Goal: Task Accomplishment & Management: Complete application form

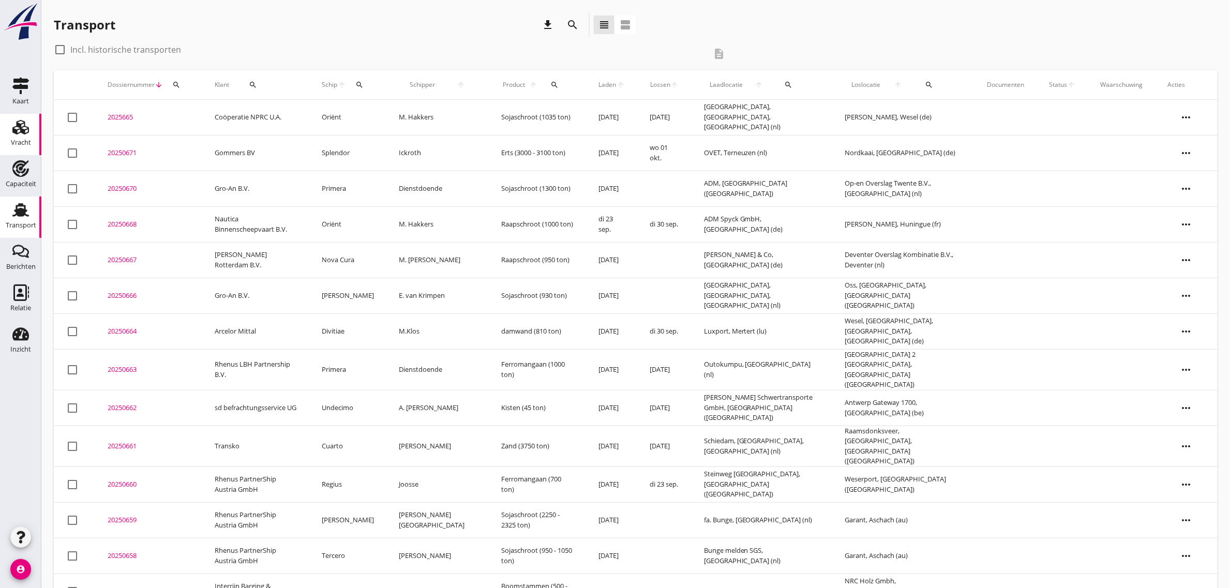
click at [22, 132] on use at bounding box center [20, 127] width 17 height 14
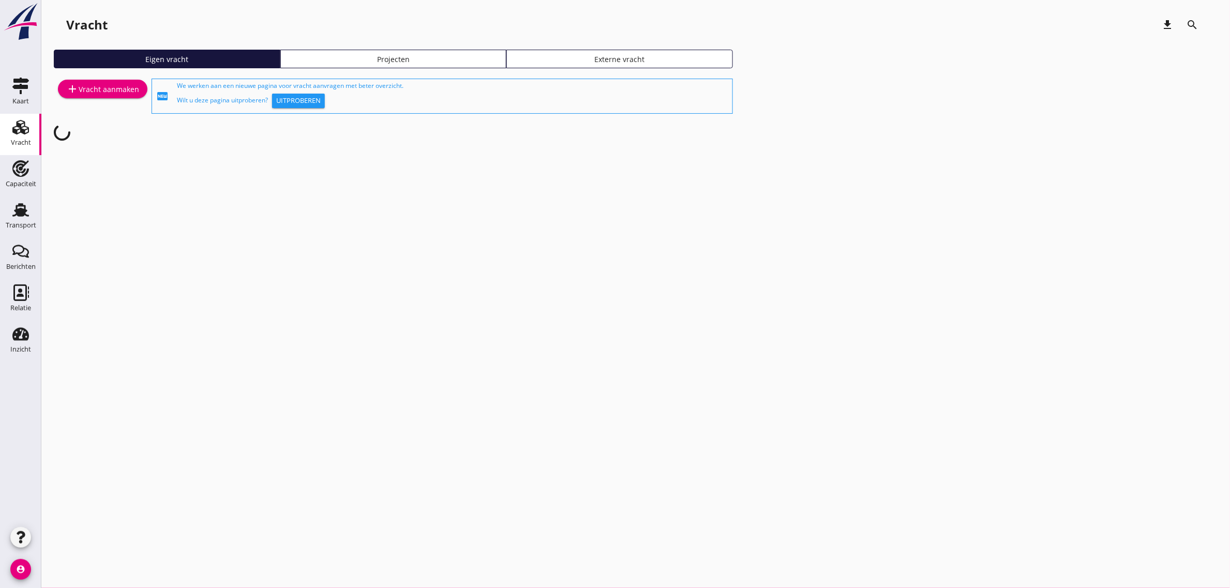
click at [100, 89] on div "add Vracht aanmaken" at bounding box center [102, 89] width 73 height 12
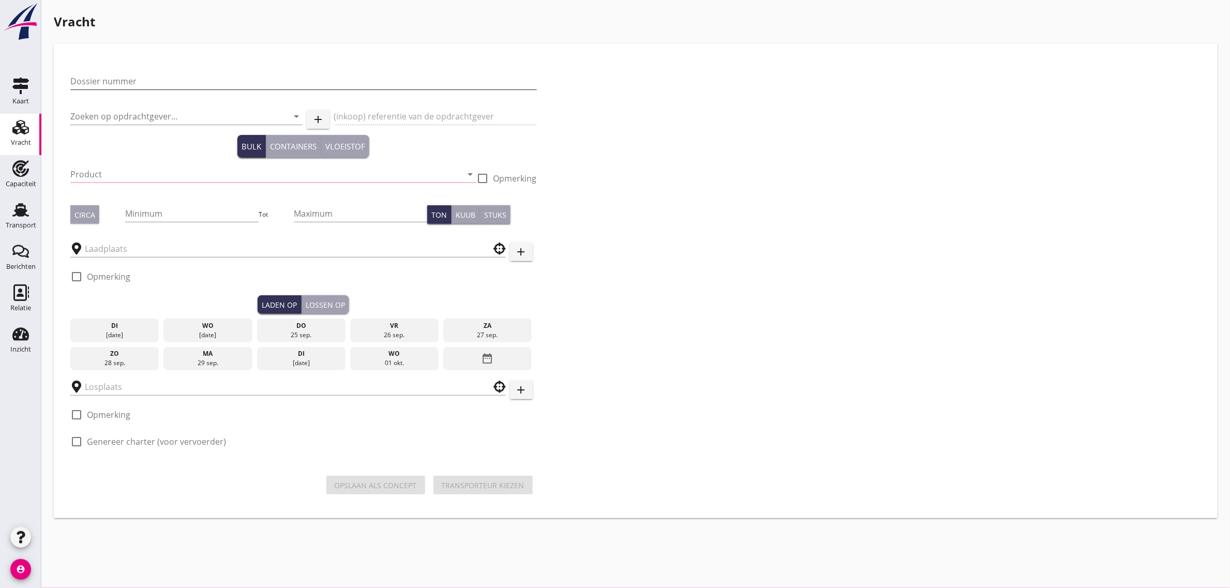
click at [133, 79] on input "Dossier nummer" at bounding box center [303, 81] width 466 height 17
type input "20250672"
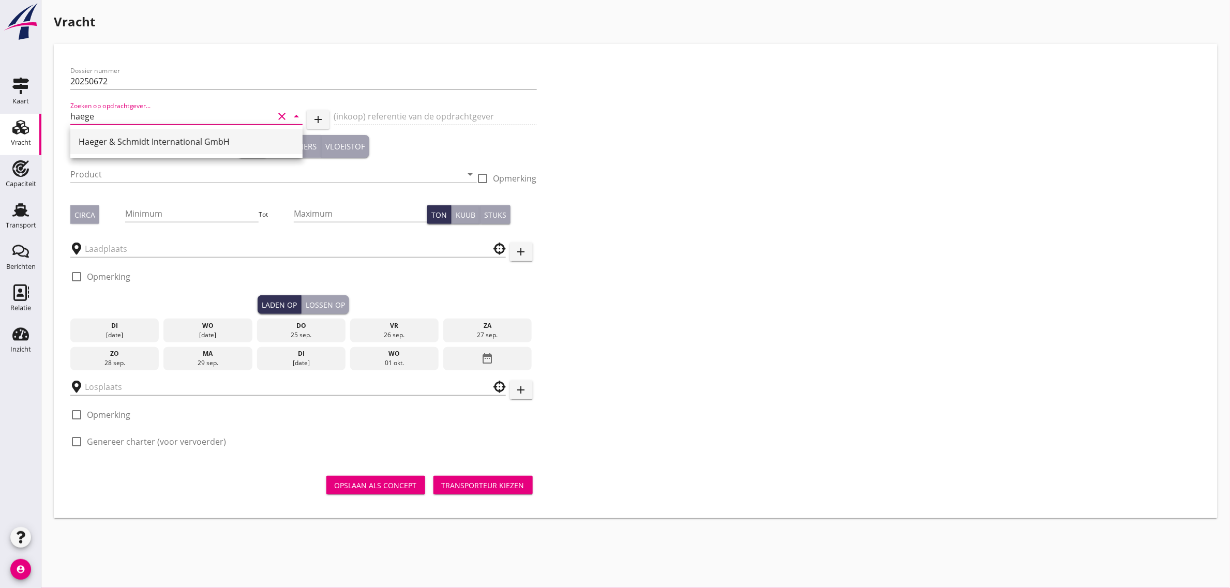
click at [139, 138] on div "Haeger & Schmidt International GmbH" at bounding box center [187, 141] width 216 height 12
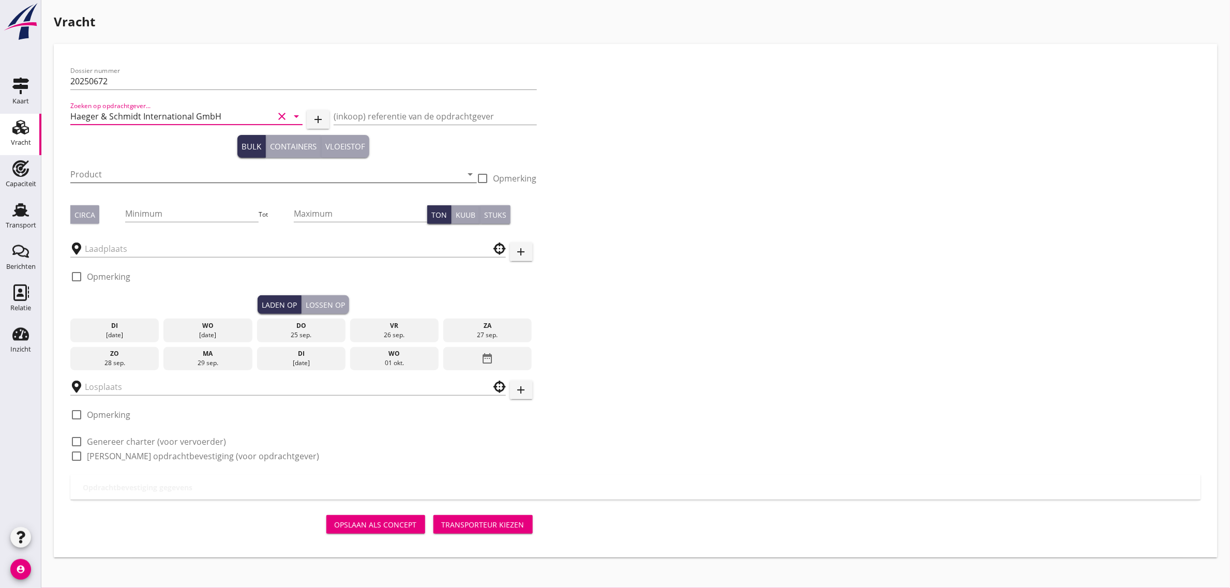
type input "Haeger & Schmidt International GmbH"
click at [97, 172] on input "Product" at bounding box center [266, 174] width 392 height 17
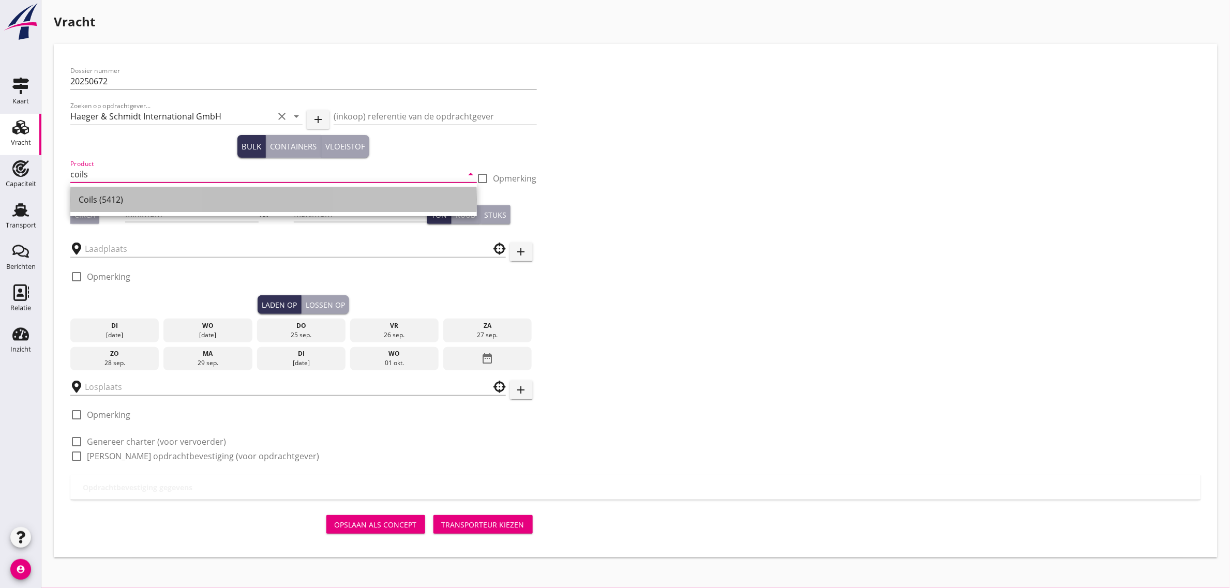
click at [84, 201] on div "Coils (5412)" at bounding box center [274, 199] width 390 height 12
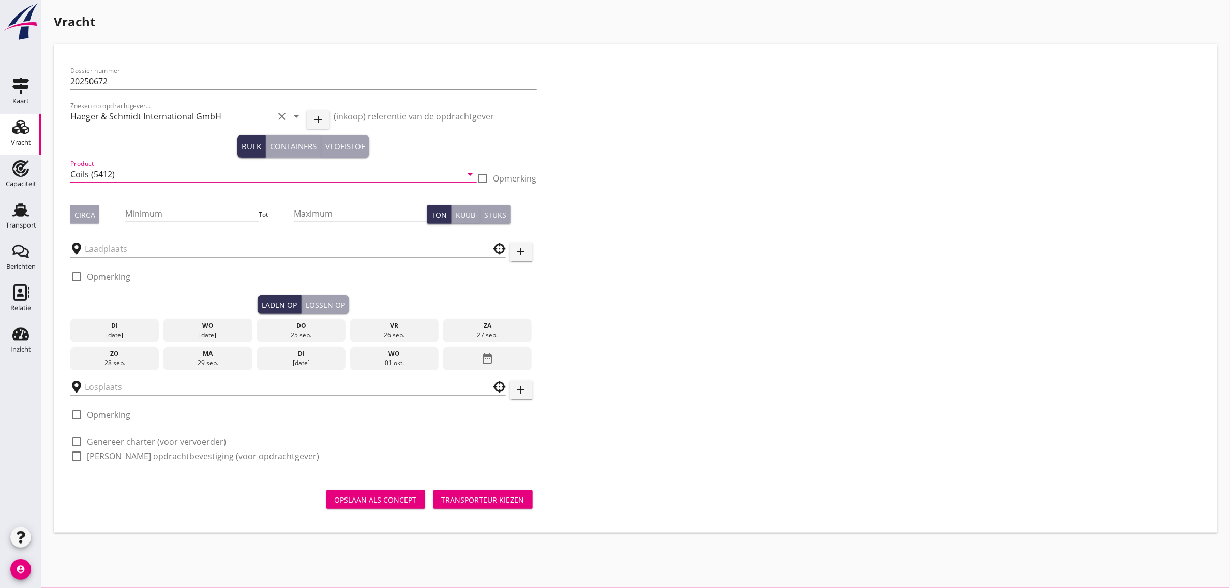
type input "Coils (5412)"
click at [92, 212] on div "Circa" at bounding box center [84, 214] width 21 height 11
click at [157, 210] on input "Minimum" at bounding box center [191, 213] width 133 height 17
type input "1373"
click at [135, 246] on input "text" at bounding box center [281, 248] width 392 height 17
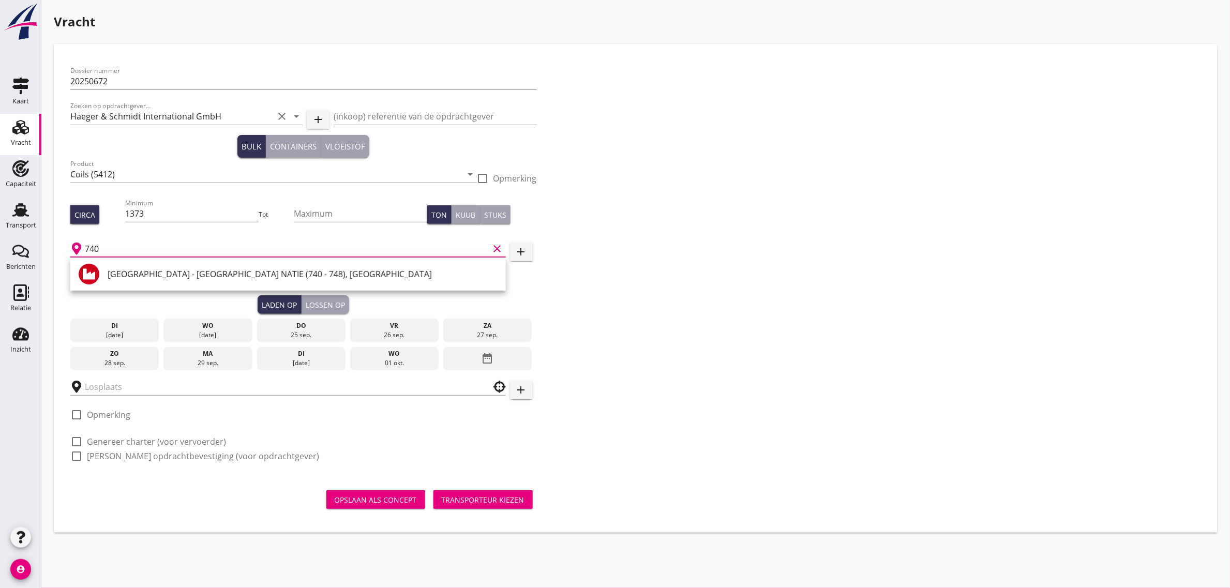
click at [179, 276] on div "[GEOGRAPHIC_DATA] - [GEOGRAPHIC_DATA] NATIE (740 - 748), [GEOGRAPHIC_DATA]" at bounding box center [303, 274] width 390 height 12
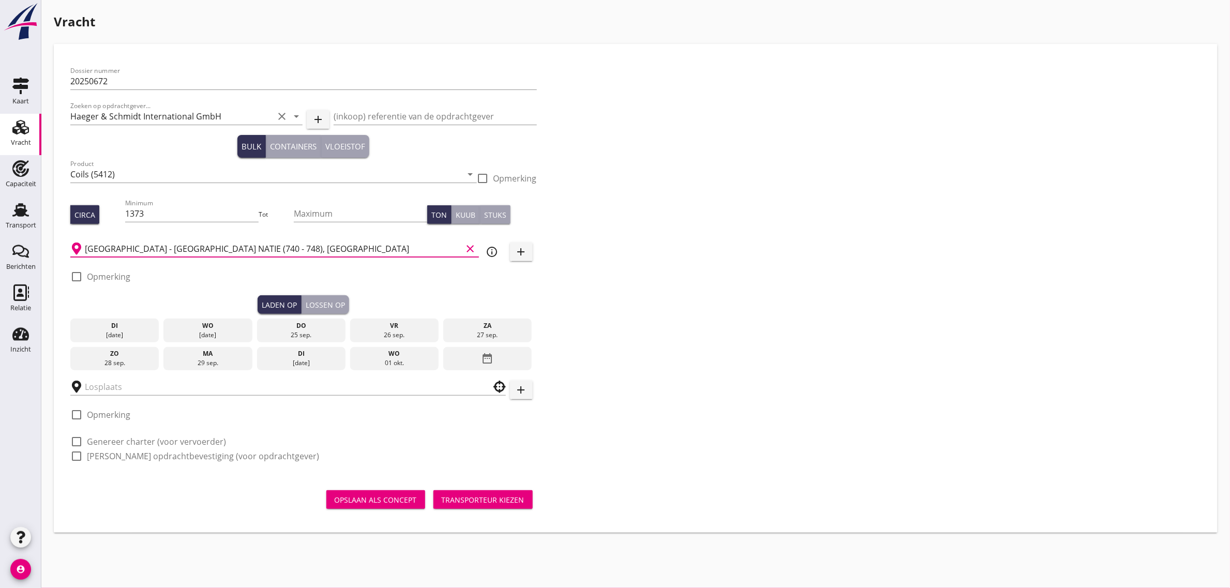
type input "[GEOGRAPHIC_DATA] - [GEOGRAPHIC_DATA] NATIE (740 - 748), [GEOGRAPHIC_DATA]"
click at [621, 321] on div "Dossier nummer 20250672 Zoeken op opdrachtgever... Haeger & Schmidt Internation…" at bounding box center [635, 268] width 1139 height 414
click at [292, 330] on div "25 sep." at bounding box center [301, 334] width 84 height 9
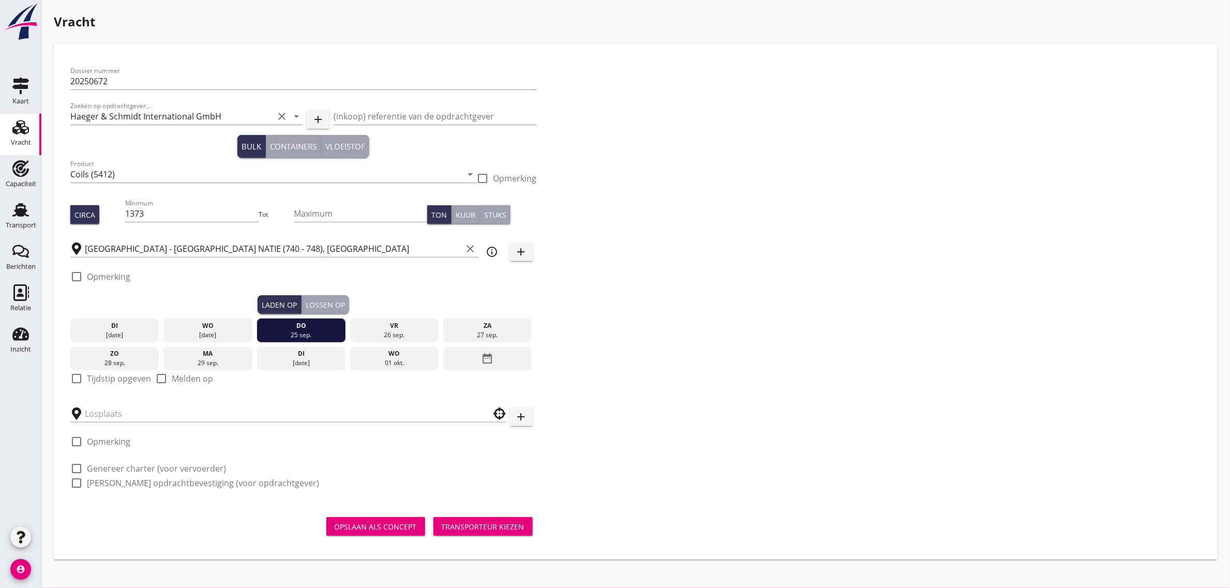
click at [110, 375] on label "Tijdstip opgeven" at bounding box center [119, 378] width 64 height 10
checkbox input "true"
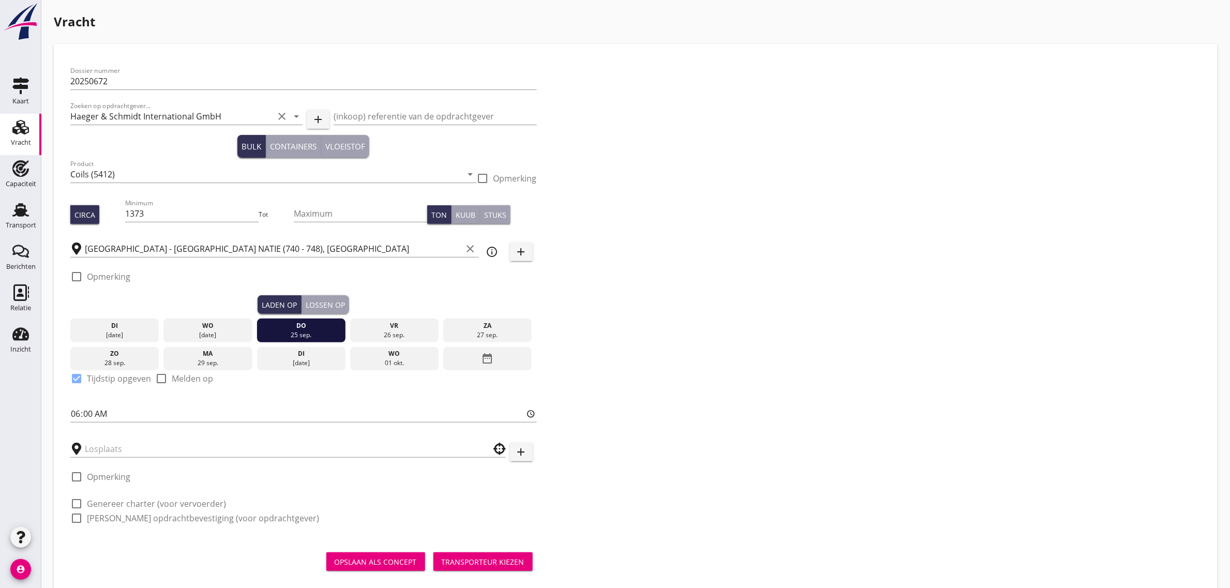
click at [319, 308] on div "Lossen op" at bounding box center [325, 304] width 39 height 11
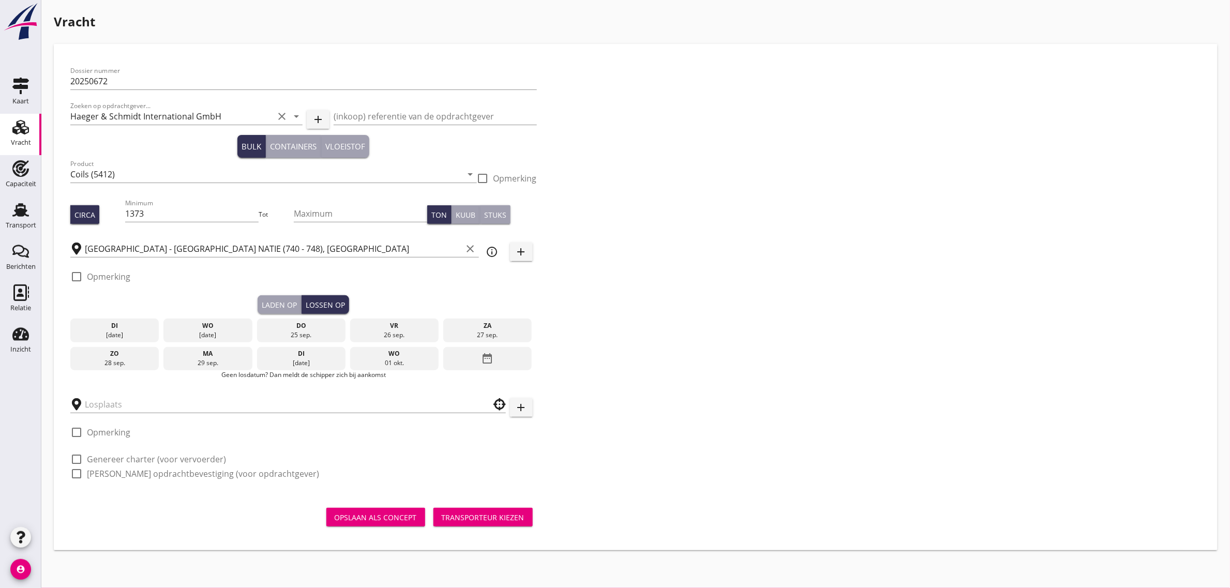
click at [221, 347] on div "[DATE]" at bounding box center [207, 359] width 88 height 24
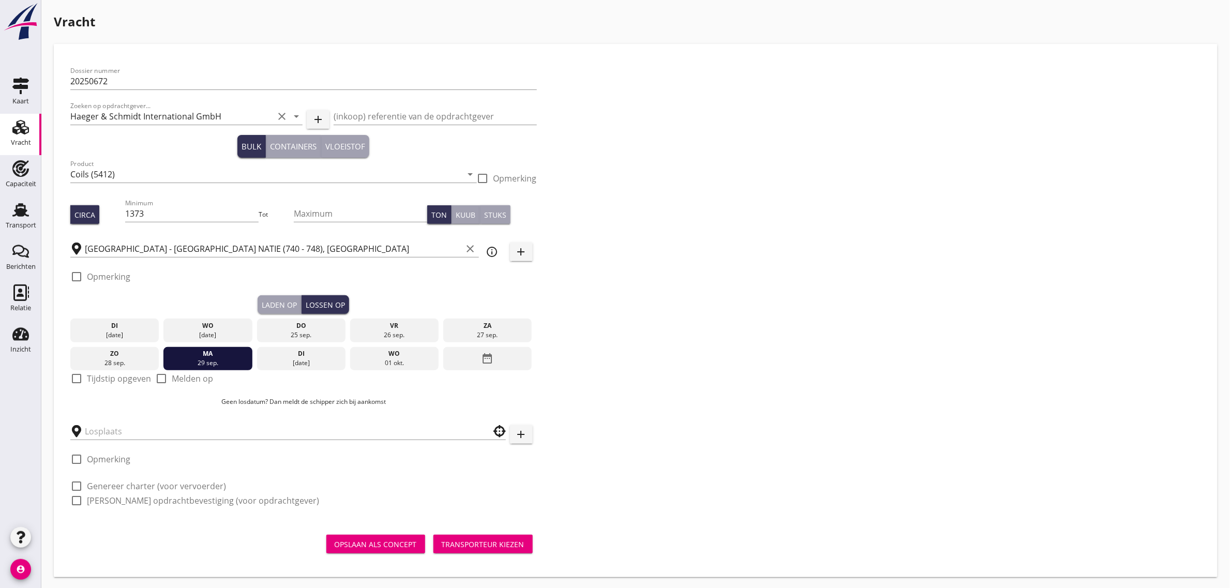
click at [120, 379] on label "Tijdstip opgeven" at bounding box center [119, 378] width 64 height 10
checkbox input "true"
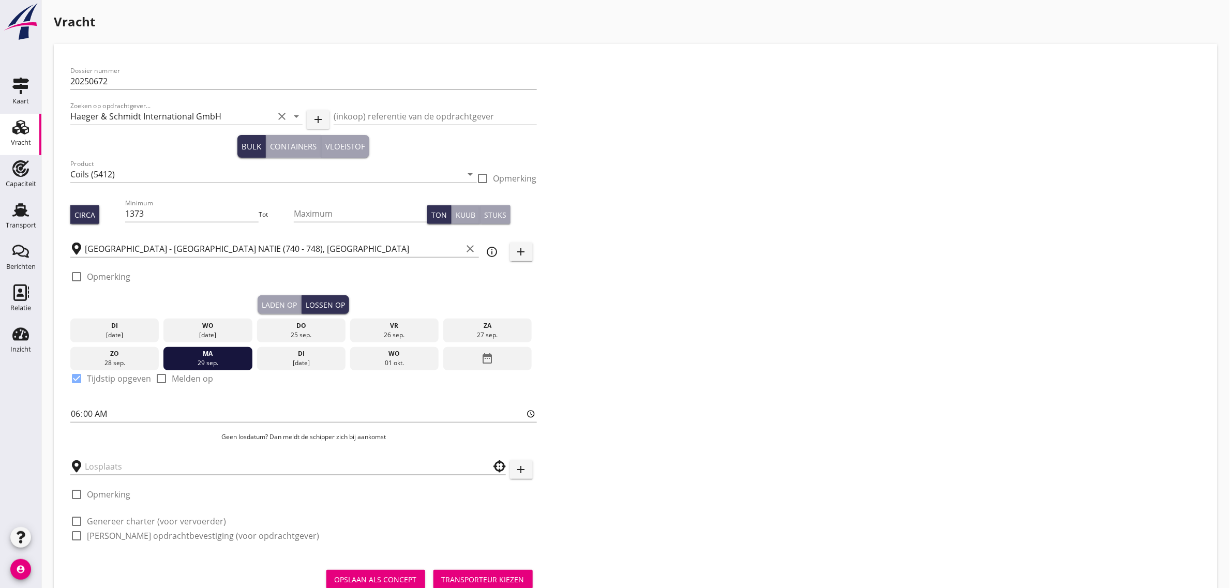
click at [101, 471] on input "text" at bounding box center [281, 466] width 392 height 17
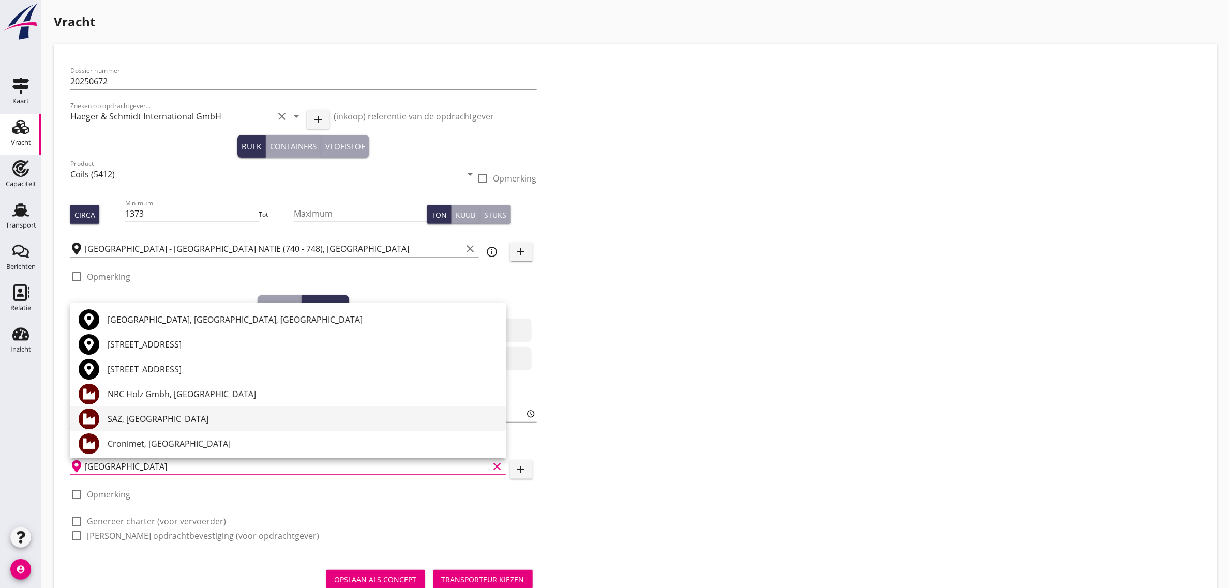
click at [148, 429] on div "SAZ, [GEOGRAPHIC_DATA]" at bounding box center [303, 418] width 390 height 25
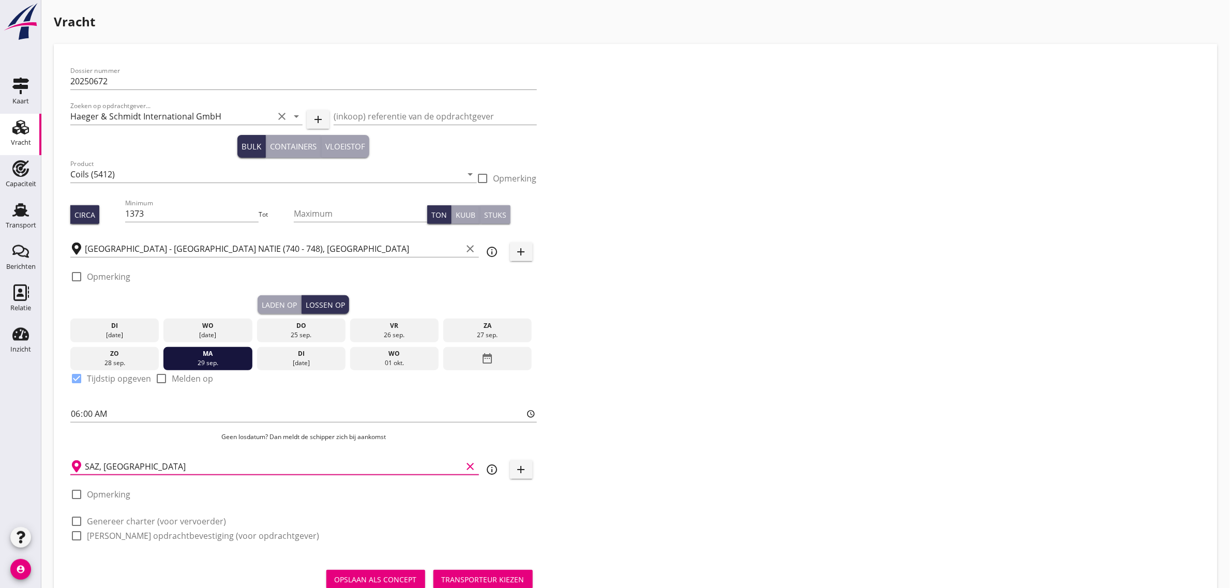
type input "SAZ, [GEOGRAPHIC_DATA]"
click at [148, 514] on div "check_box_outline_blank Genereer charter (voor vervoerder)" at bounding box center [303, 520] width 466 height 14
click at [147, 523] on label "Genereer charter (voor vervoerder)" at bounding box center [156, 521] width 139 height 10
checkbox input "true"
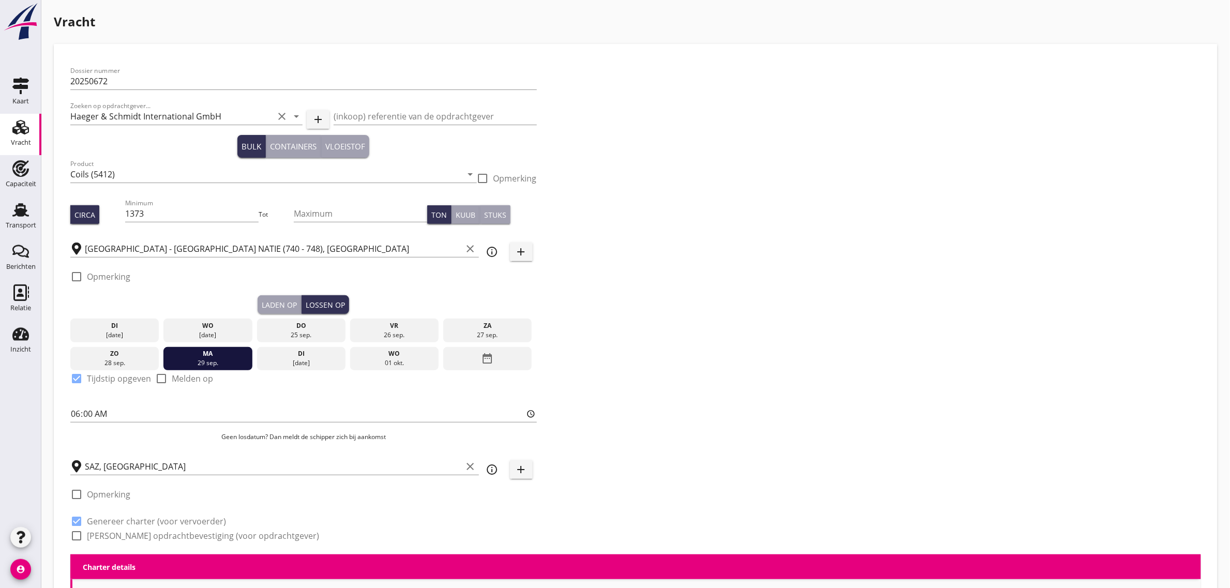
click at [146, 531] on label "[PERSON_NAME] opdrachtbevestiging (voor opdrachtgever)" at bounding box center [203, 536] width 232 height 10
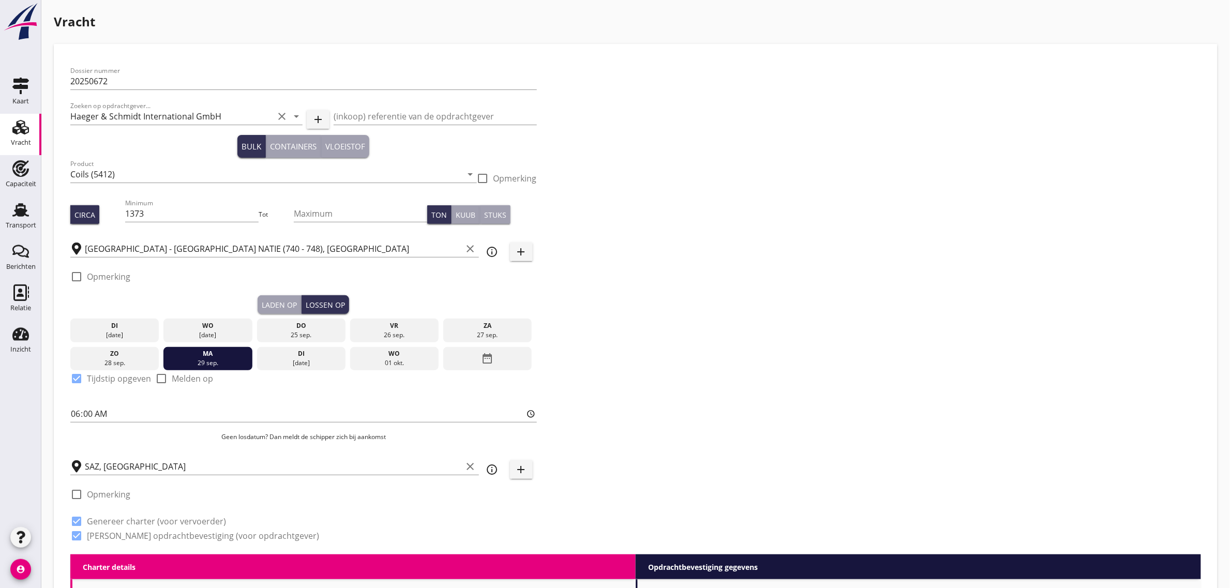
checkbox input "true"
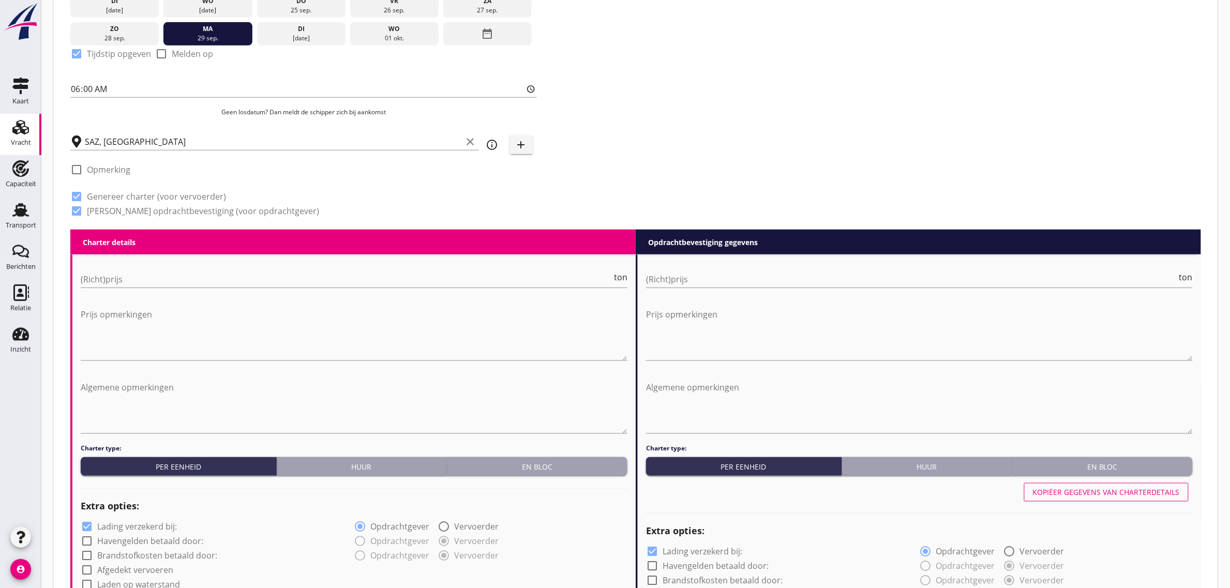
scroll to position [388, 0]
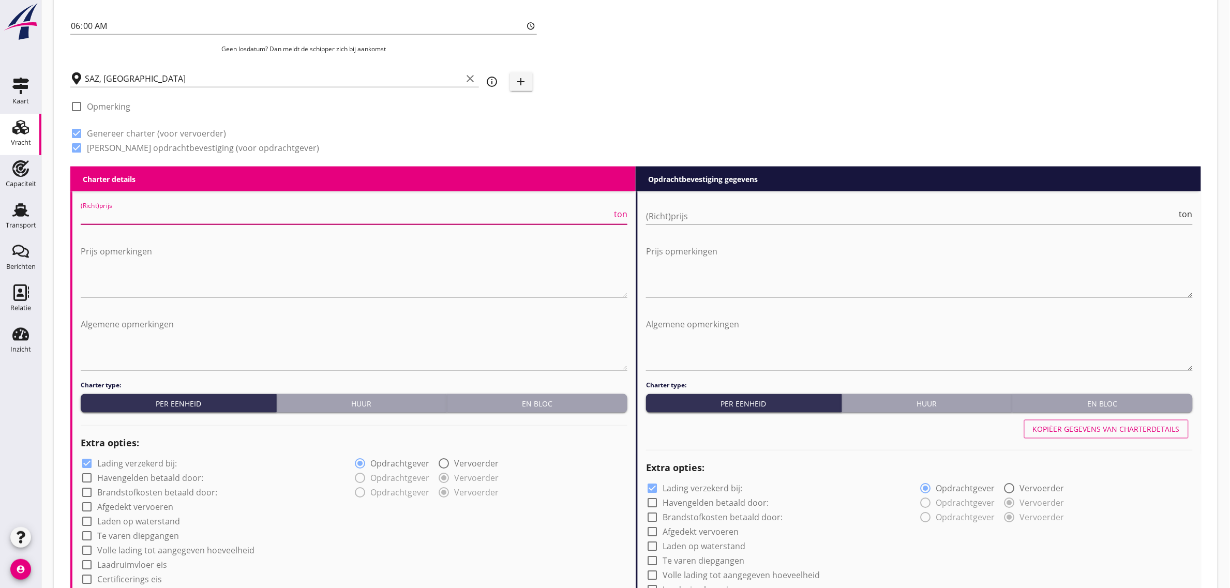
click at [154, 218] on input "(Richt)prijs" at bounding box center [346, 216] width 531 height 17
type input "9"
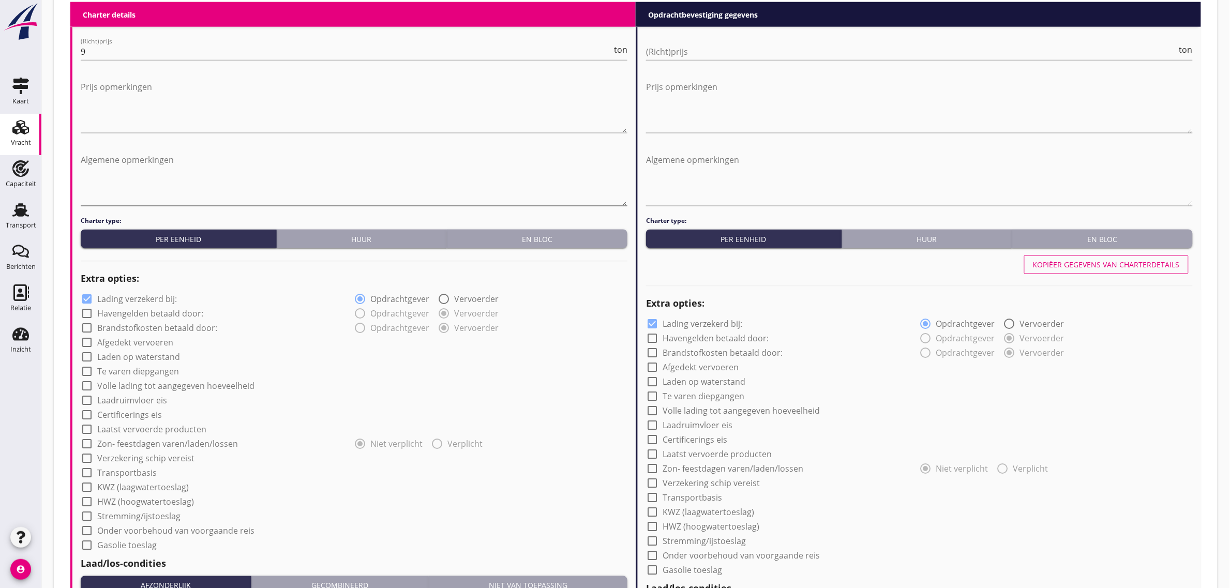
scroll to position [582, 0]
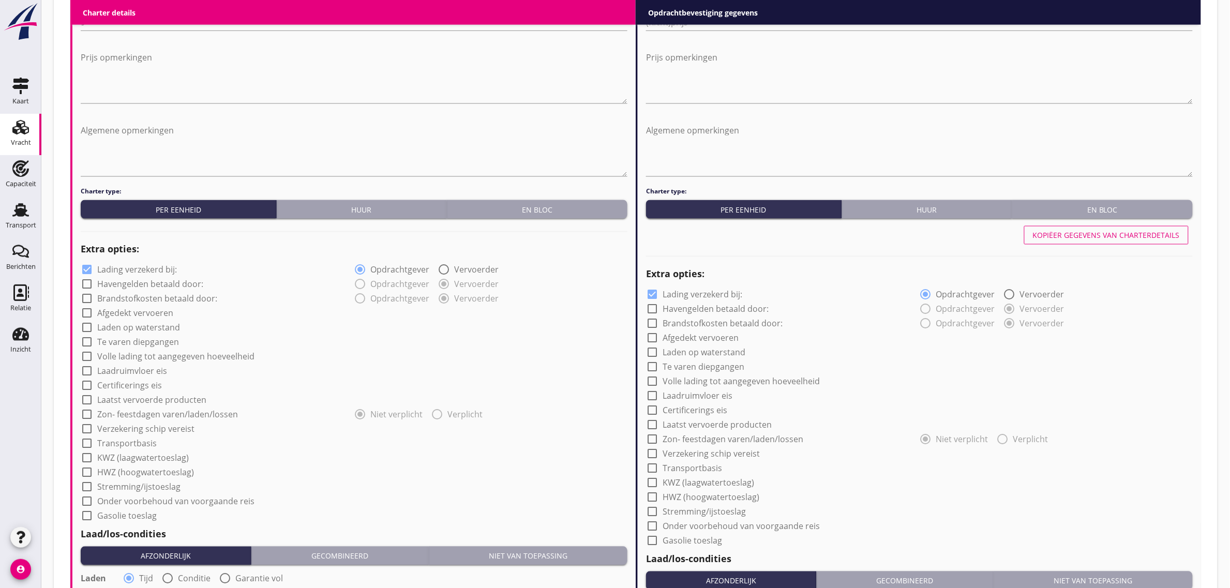
click at [155, 314] on label "Afgedekt vervoeren" at bounding box center [135, 313] width 76 height 10
checkbox input "true"
click at [141, 373] on label "Laadruimvloer eis" at bounding box center [132, 371] width 70 height 10
checkbox input "true"
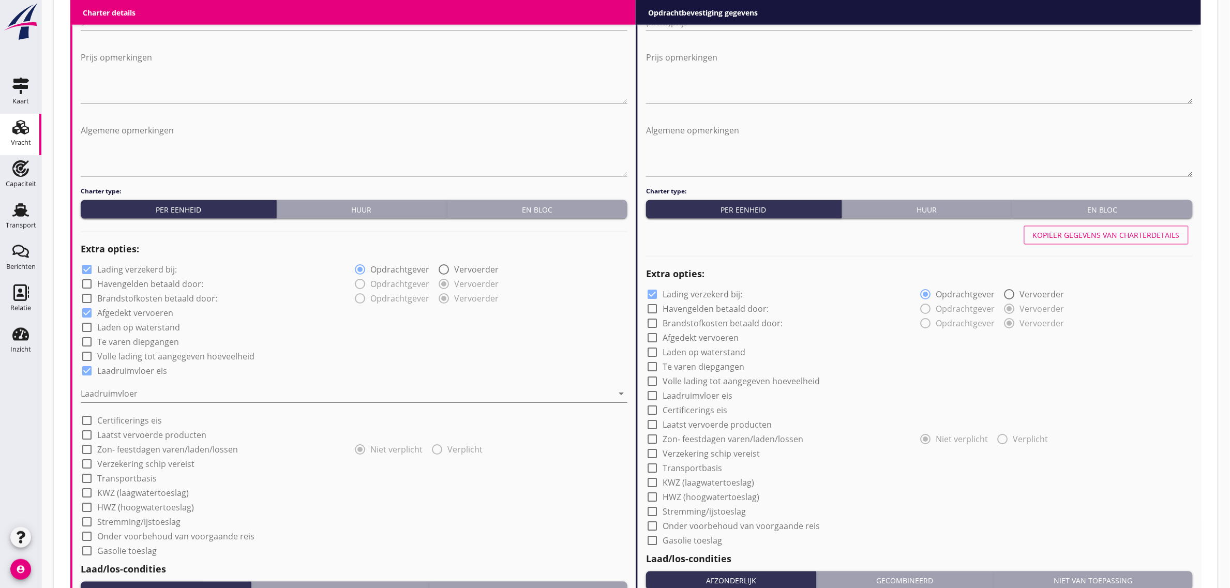
click at [122, 389] on div at bounding box center [347, 394] width 532 height 17
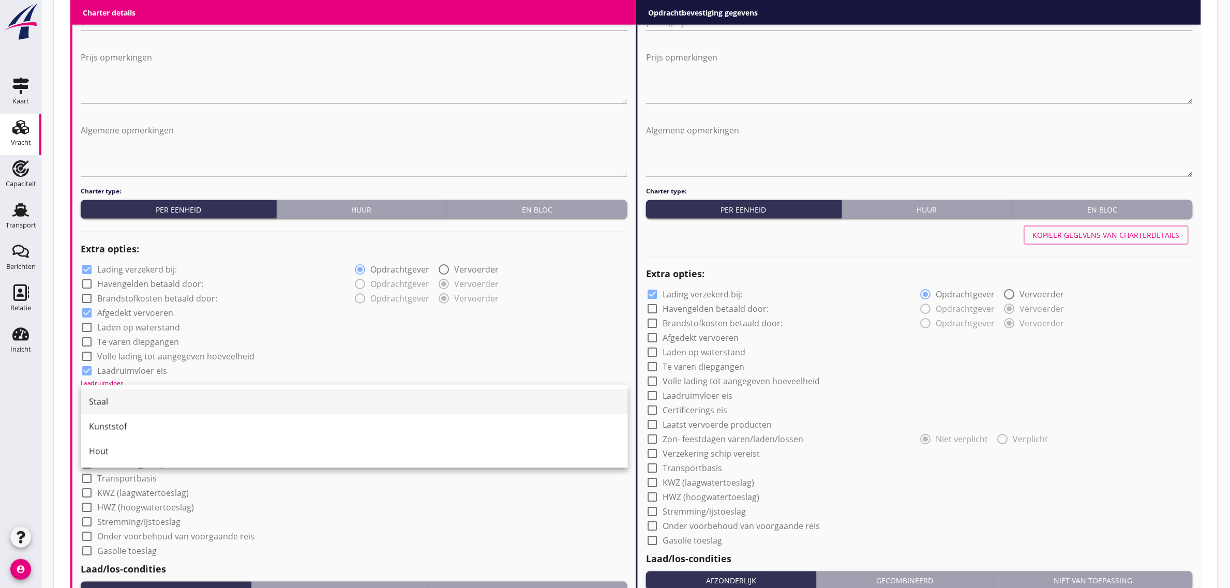
click at [112, 398] on div "Staal" at bounding box center [354, 402] width 531 height 12
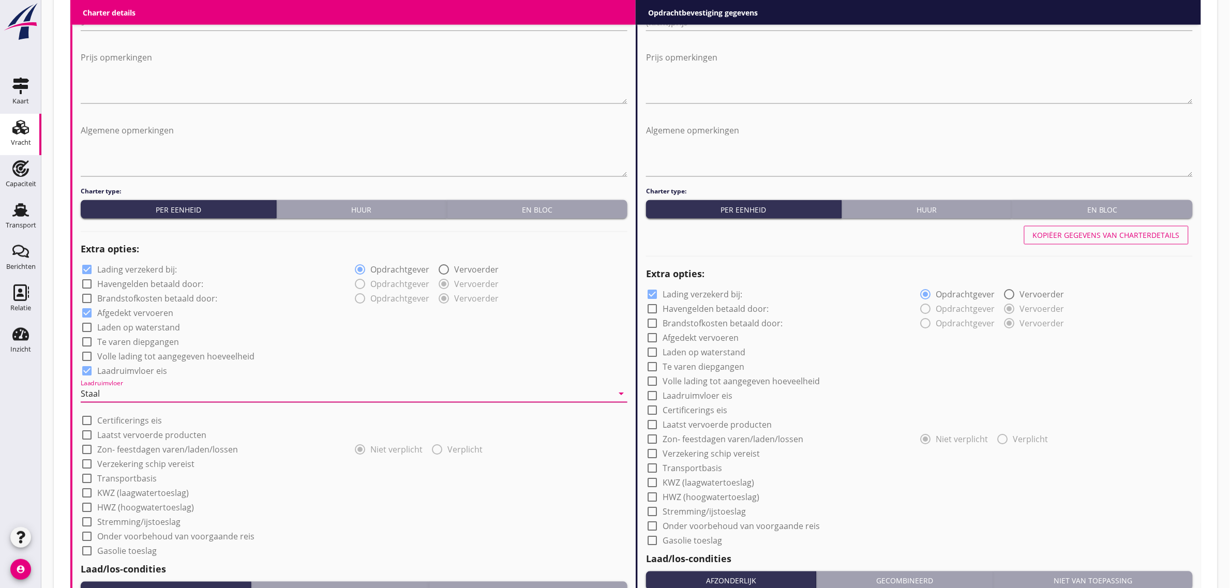
click at [313, 360] on div "check_box_outline_blank Volle lading tot aangegeven hoeveelheid" at bounding box center [354, 356] width 547 height 14
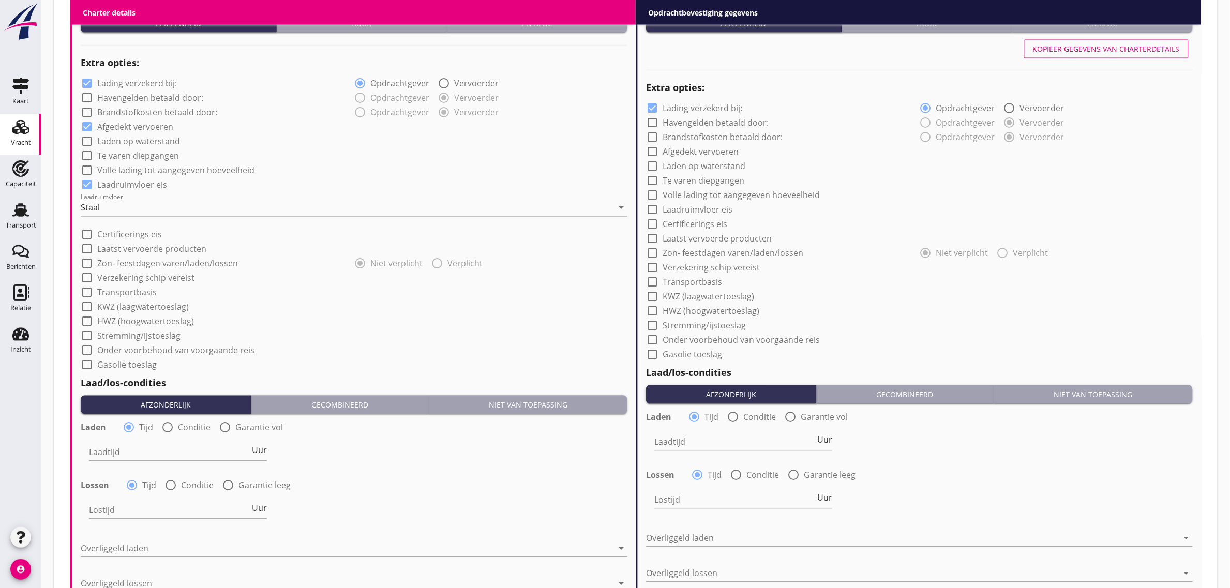
scroll to position [776, 0]
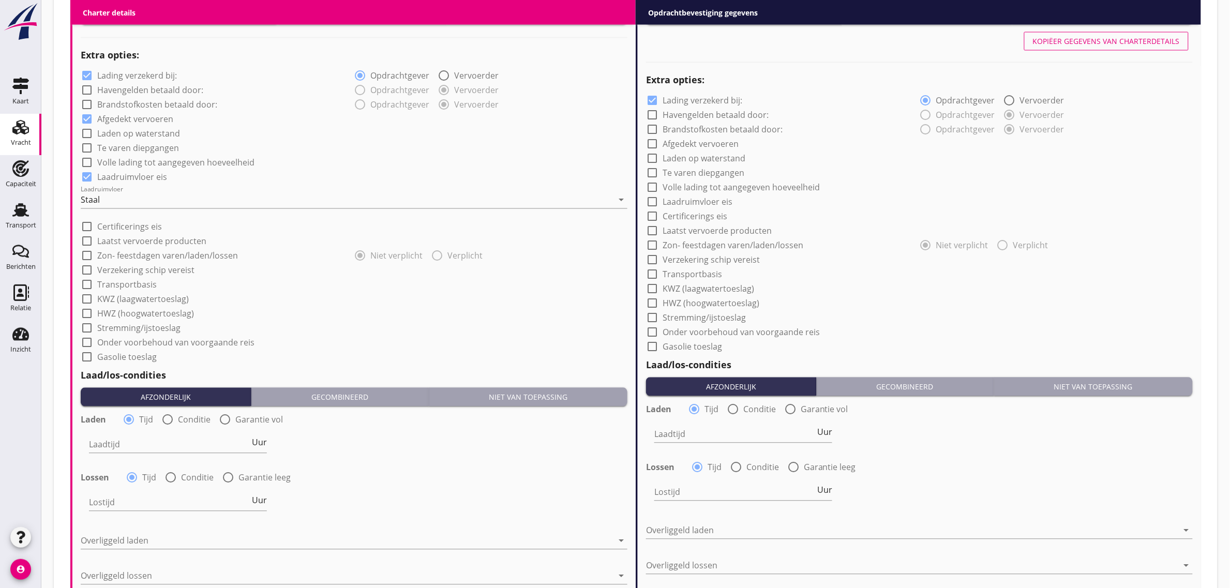
click at [135, 284] on label "Transportbasis" at bounding box center [126, 285] width 59 height 10
checkbox input "true"
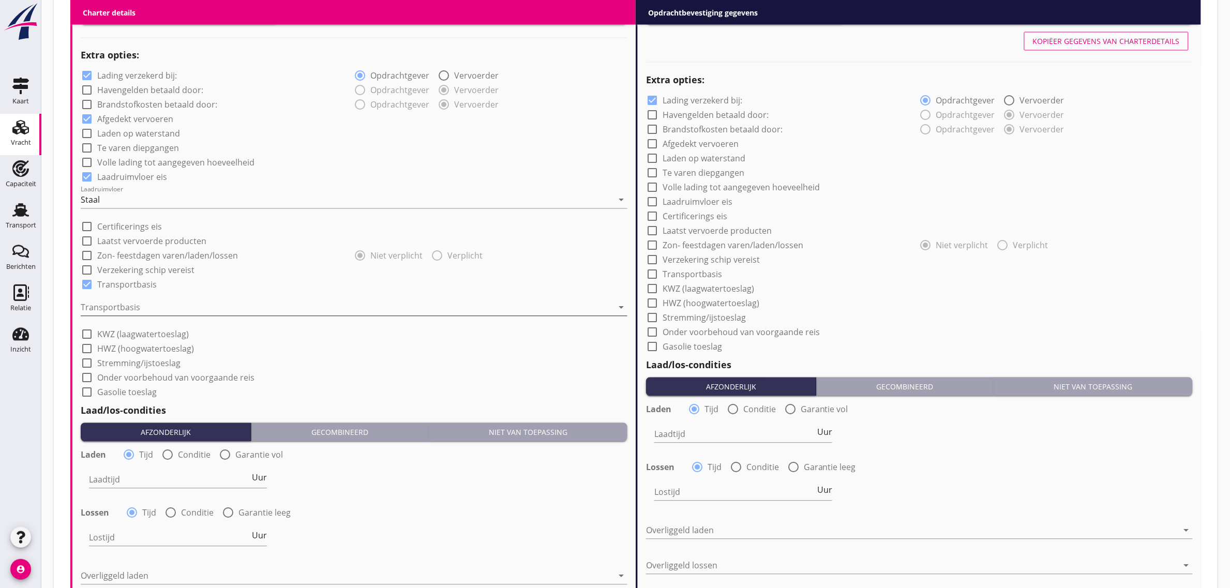
click at [134, 308] on div at bounding box center [347, 307] width 532 height 17
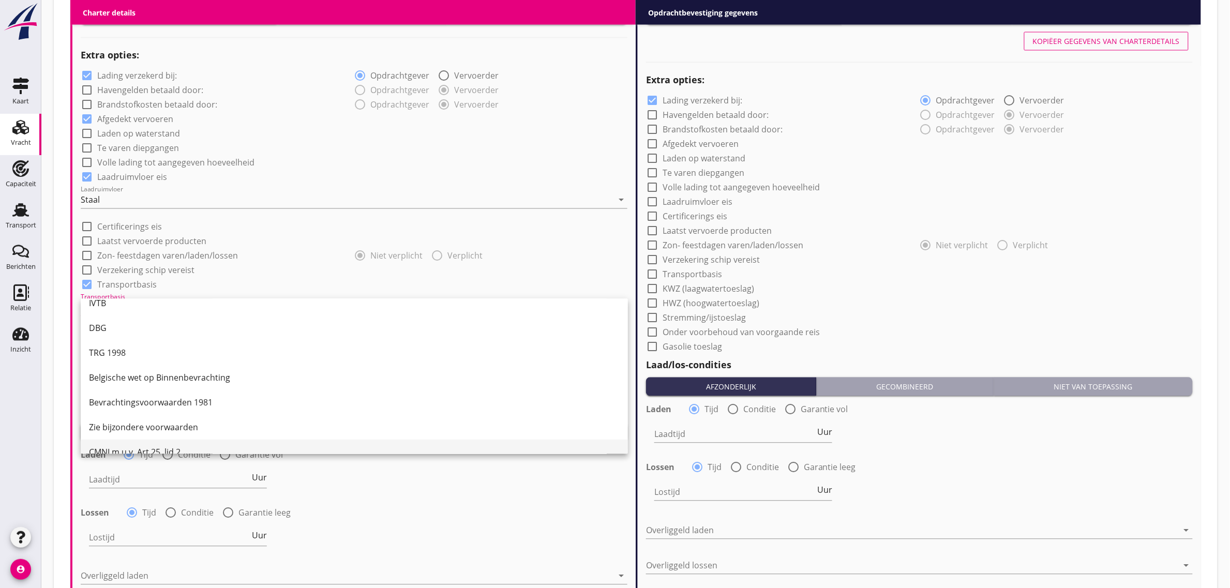
scroll to position [27, 0]
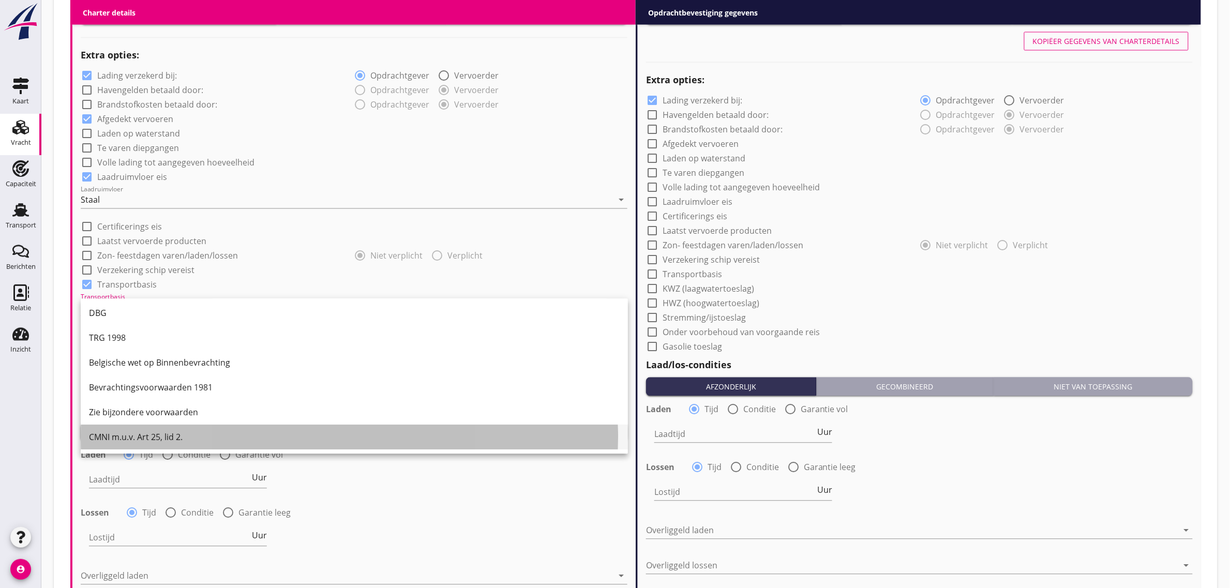
click at [153, 437] on div "CMNI m.u.v. Art 25, lid 2." at bounding box center [354, 437] width 531 height 12
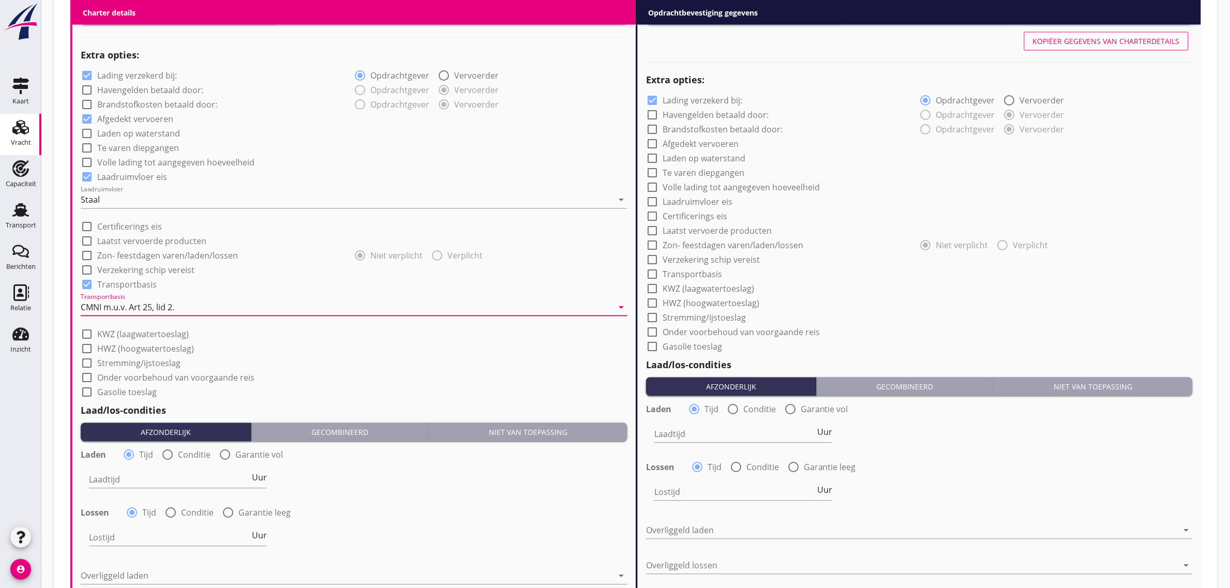
click at [371, 379] on div "check_box_outline_blank Onder voorbehoud van voorgaande reis" at bounding box center [354, 377] width 547 height 14
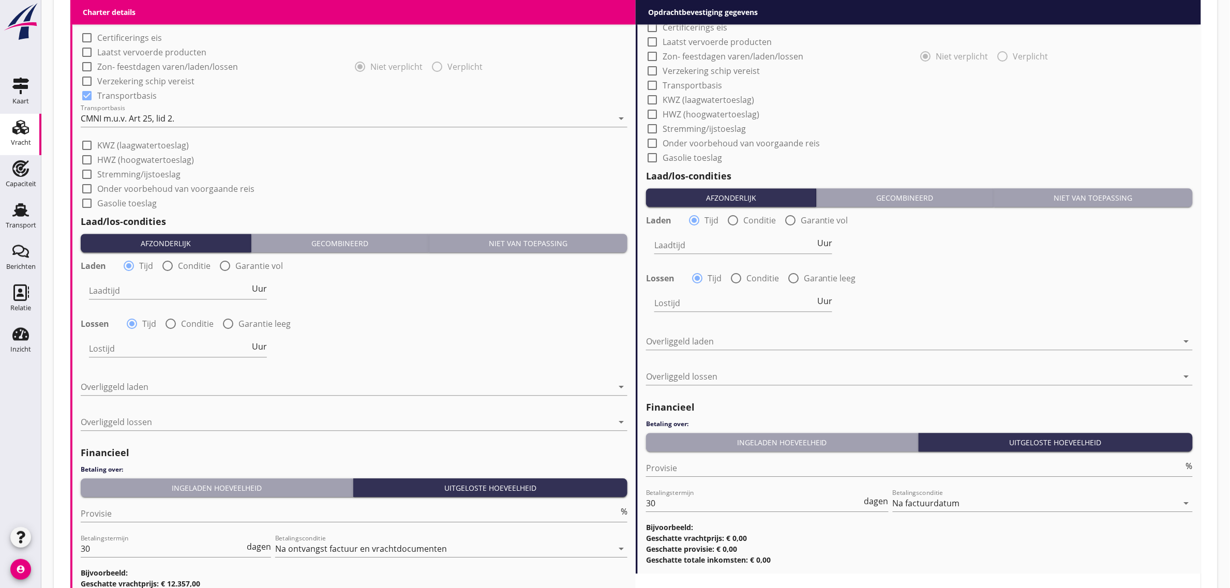
scroll to position [970, 0]
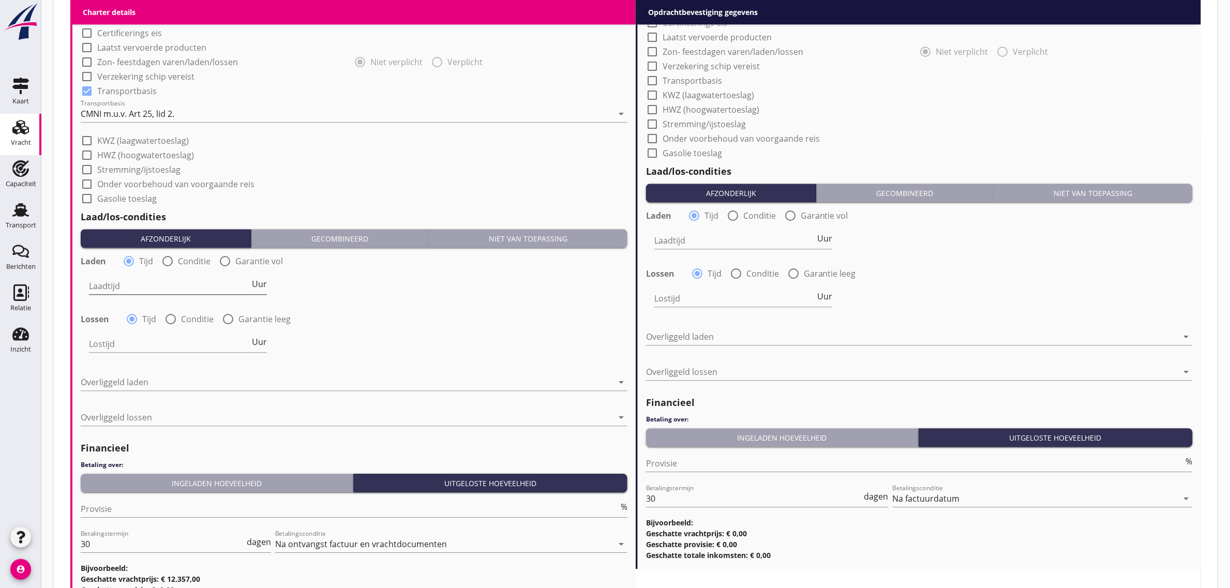
click at [145, 285] on input "Laadtijd" at bounding box center [169, 286] width 161 height 17
type input "24"
type input "48"
click at [354, 306] on div "Laden radio_button_checked Tijd radio_button_unchecked Conditie radio_button_un…" at bounding box center [354, 308] width 547 height 112
click at [187, 381] on div at bounding box center [347, 382] width 532 height 17
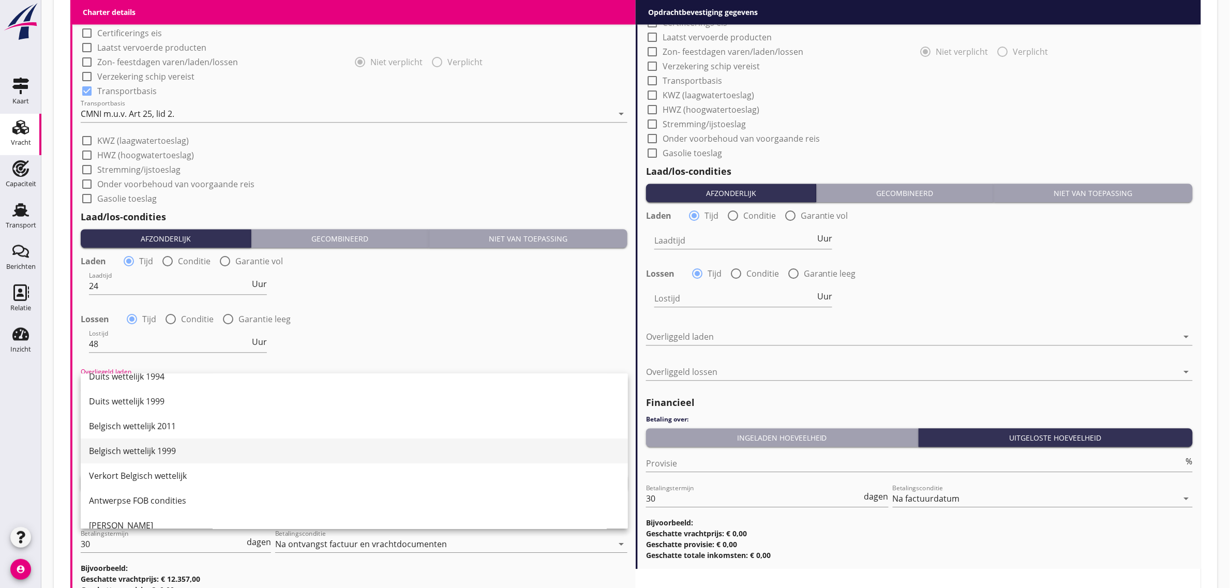
scroll to position [65, 0]
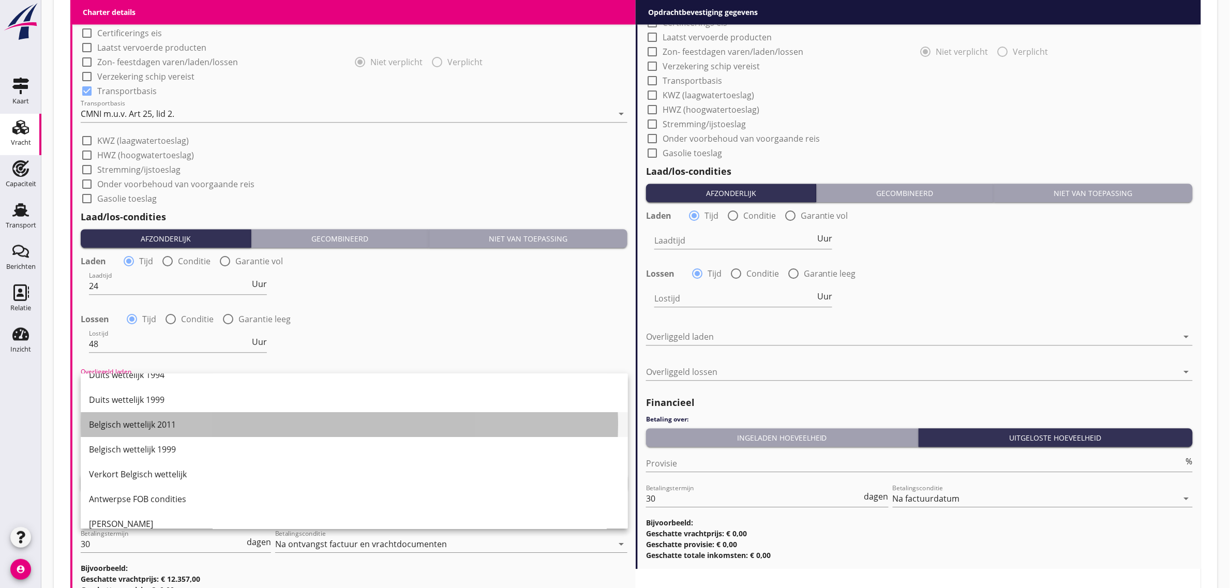
click at [164, 428] on div "Belgisch wettelijk 2011" at bounding box center [354, 424] width 531 height 12
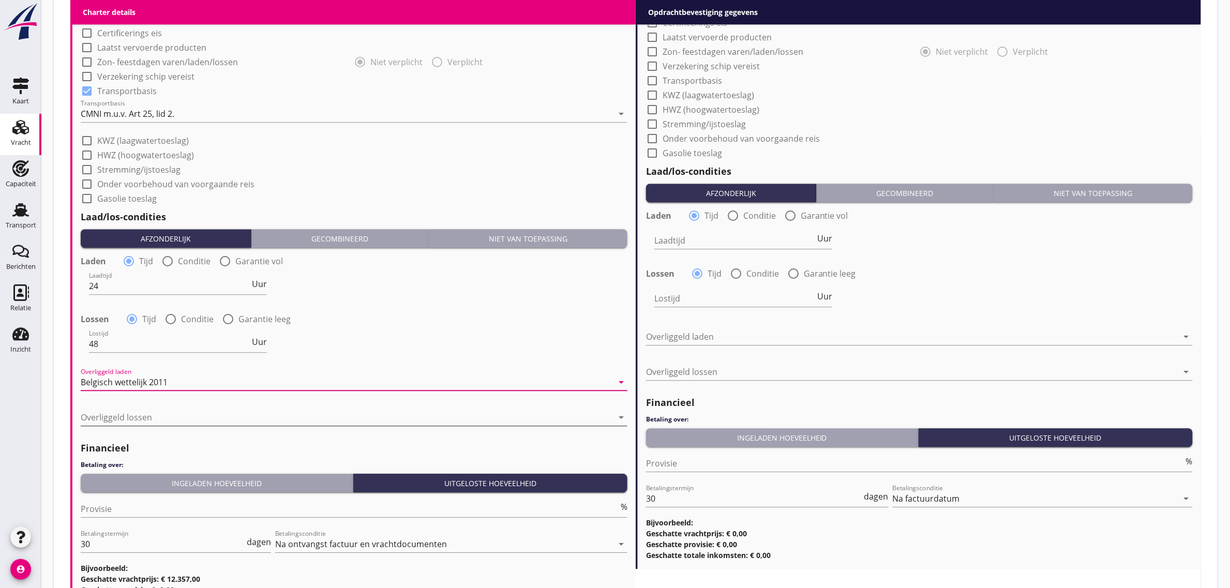
click at [129, 424] on div at bounding box center [347, 417] width 532 height 17
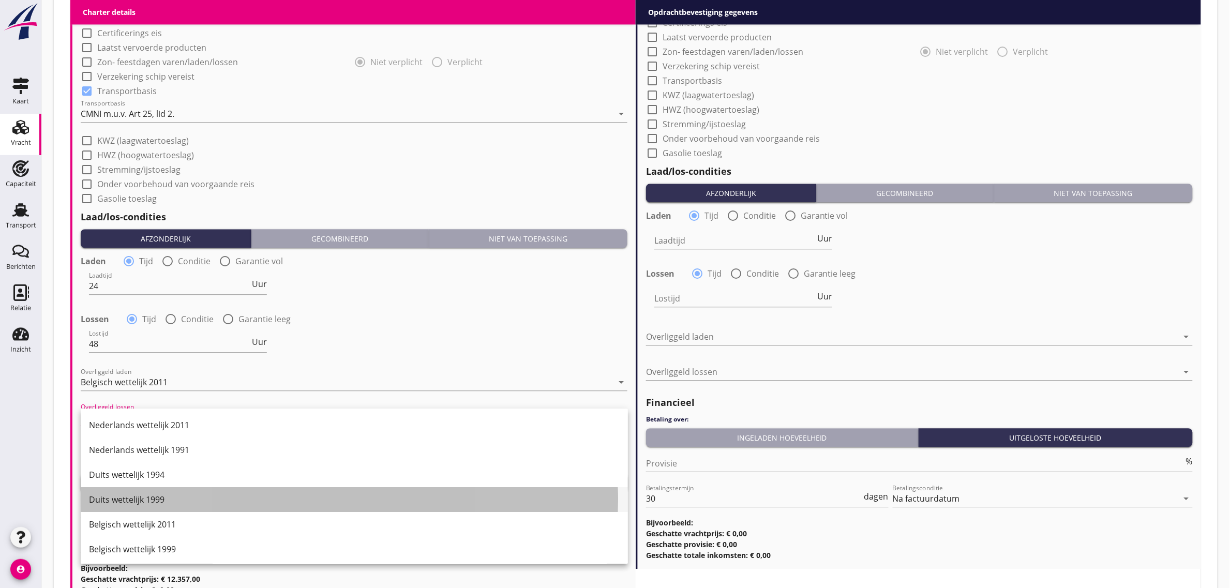
click at [174, 495] on div "Duits wettelijk 1999" at bounding box center [354, 499] width 531 height 12
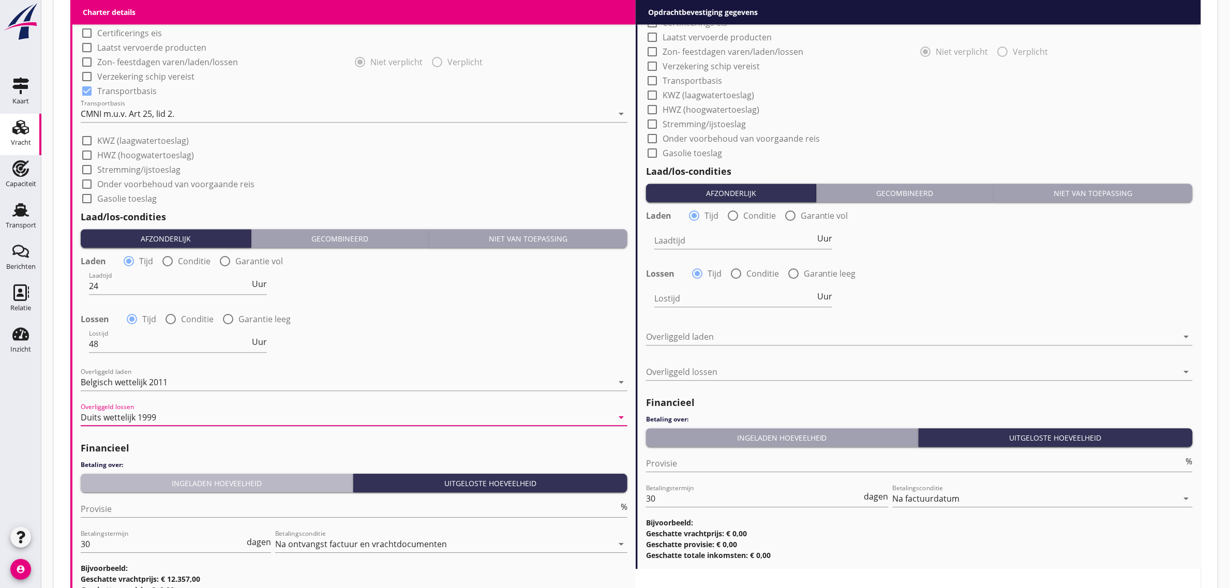
click at [157, 479] on div "Ingeladen hoeveelheid" at bounding box center [217, 483] width 264 height 11
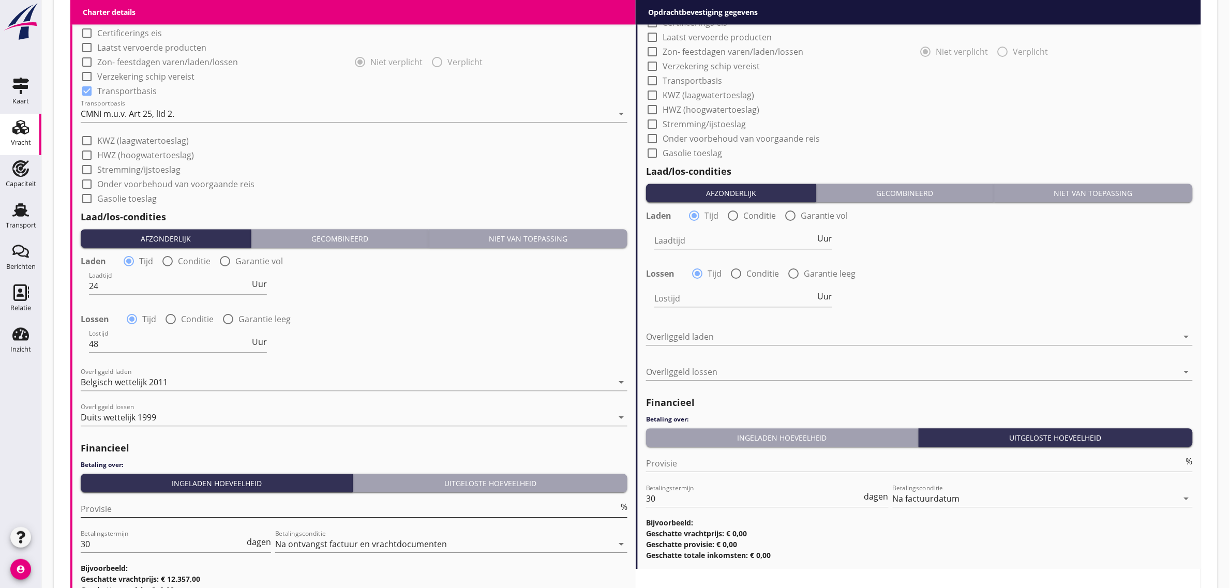
click at [108, 511] on input "Provisie" at bounding box center [350, 509] width 538 height 17
type input "5"
click at [430, 334] on div "Lostijd 48 Uur" at bounding box center [354, 344] width 549 height 37
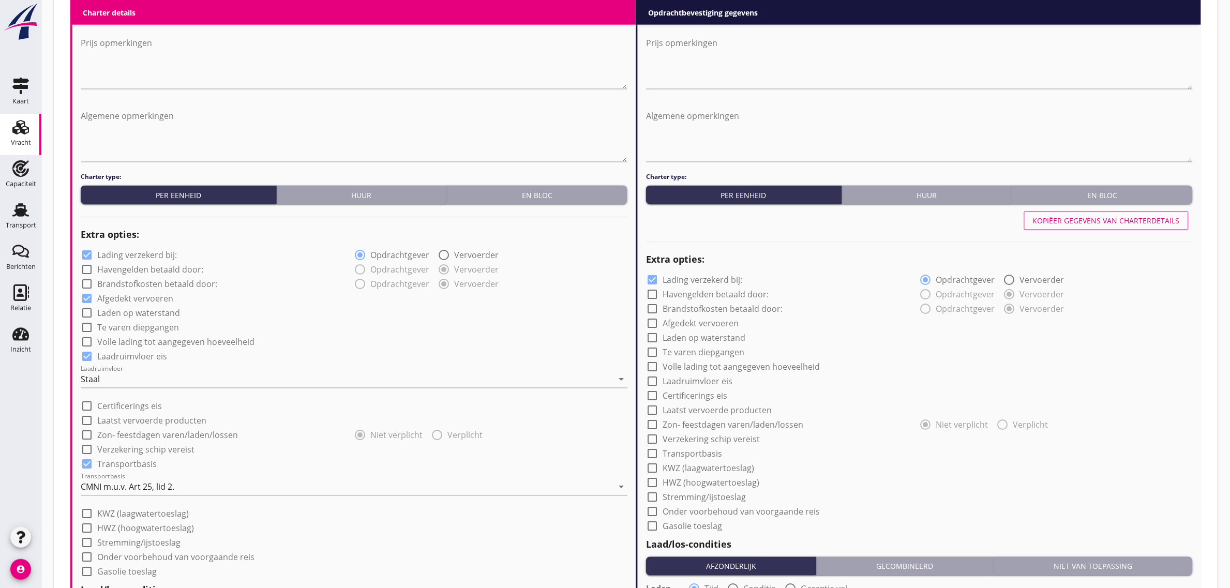
scroll to position [582, 0]
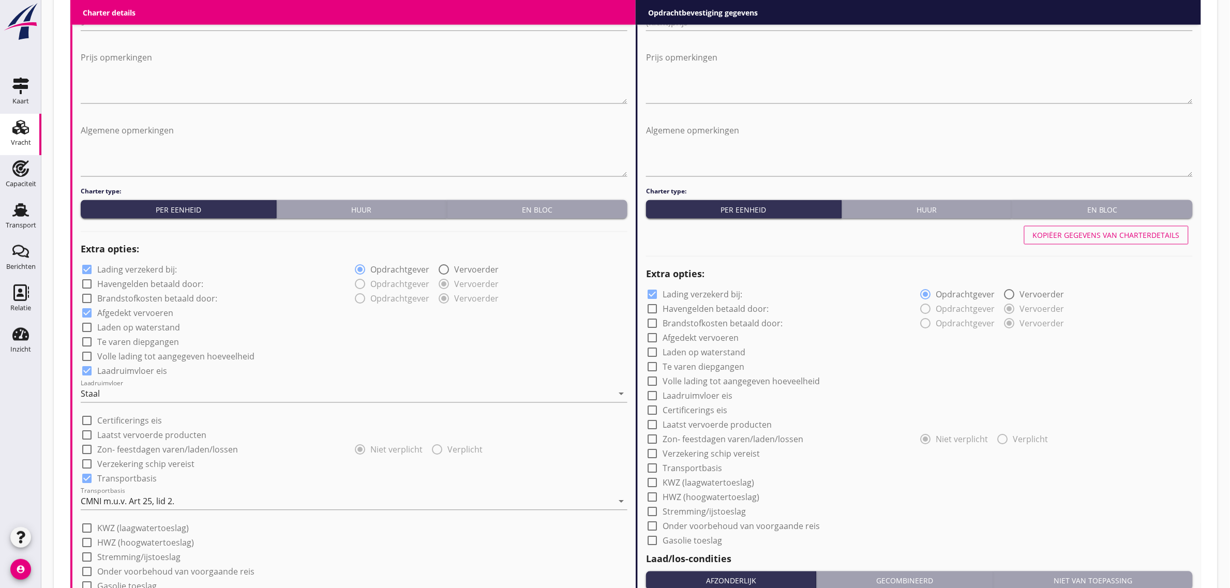
click at [1105, 234] on div "Kopiëer gegevens van charterdetails" at bounding box center [1106, 235] width 147 height 11
checkbox input "true"
type input "24"
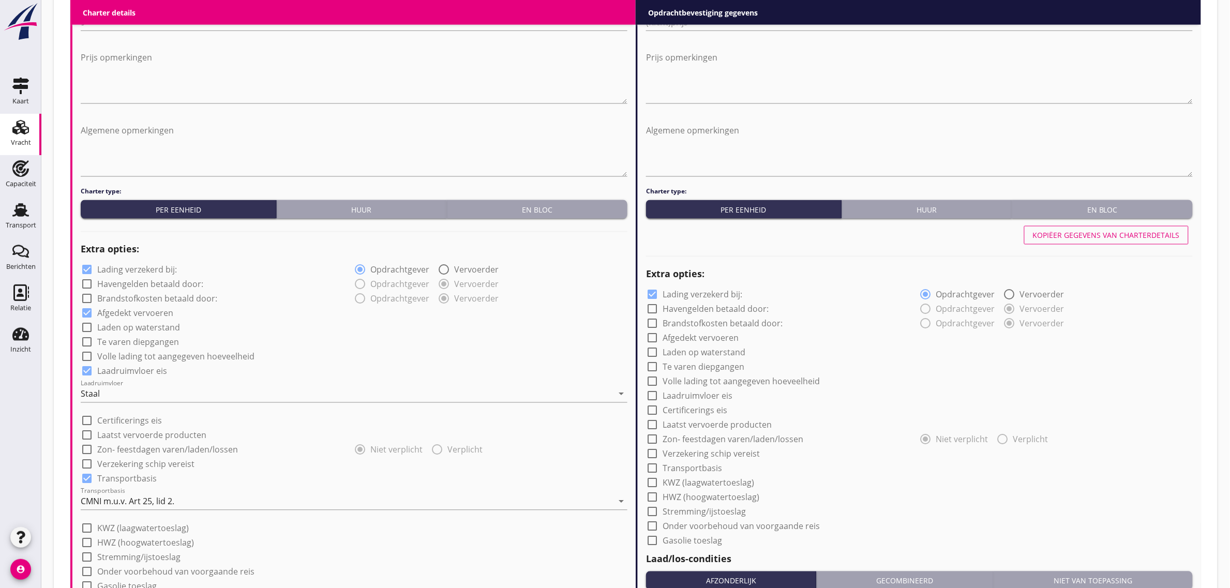
type input "48"
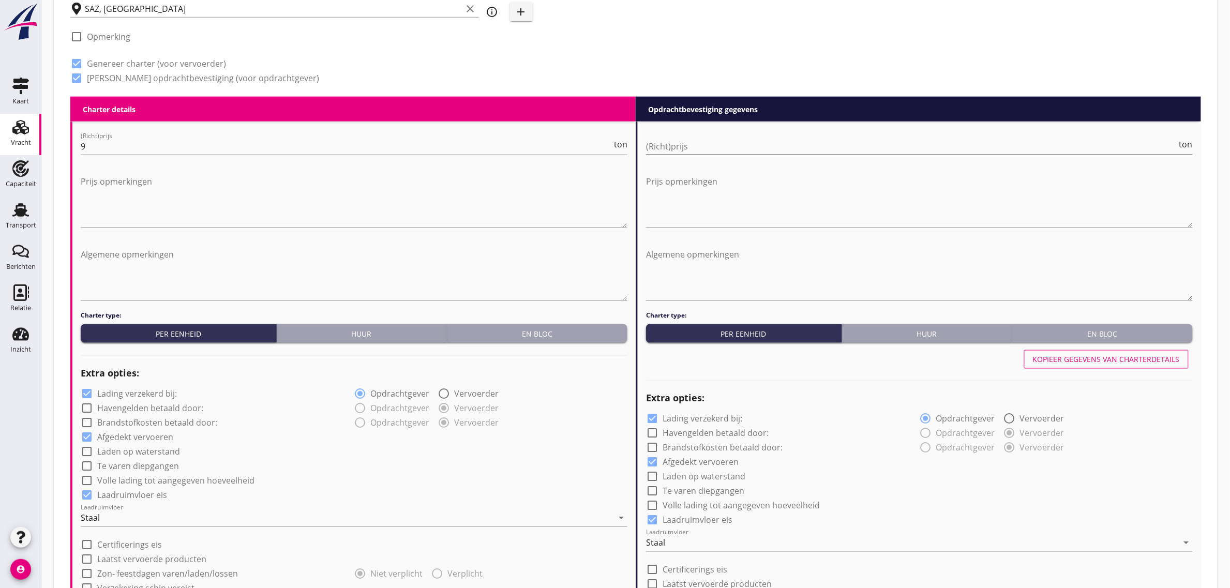
scroll to position [388, 0]
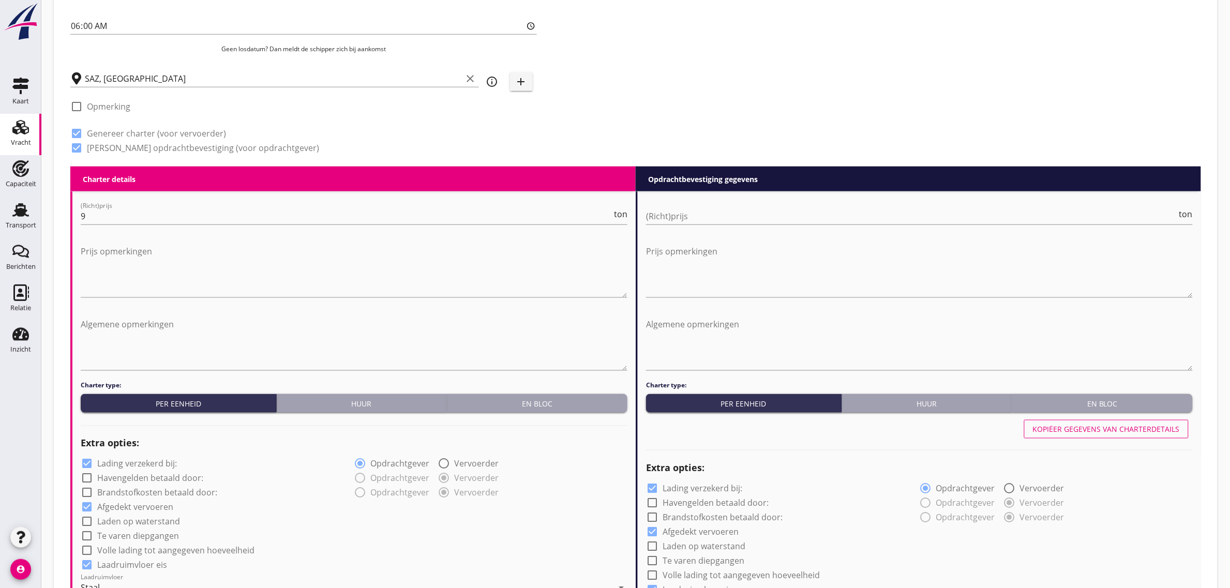
click at [680, 206] on div "(Richt)prijs ton" at bounding box center [919, 218] width 547 height 33
click at [679, 210] on input "(Richt)prijs" at bounding box center [911, 216] width 531 height 17
type input "9"
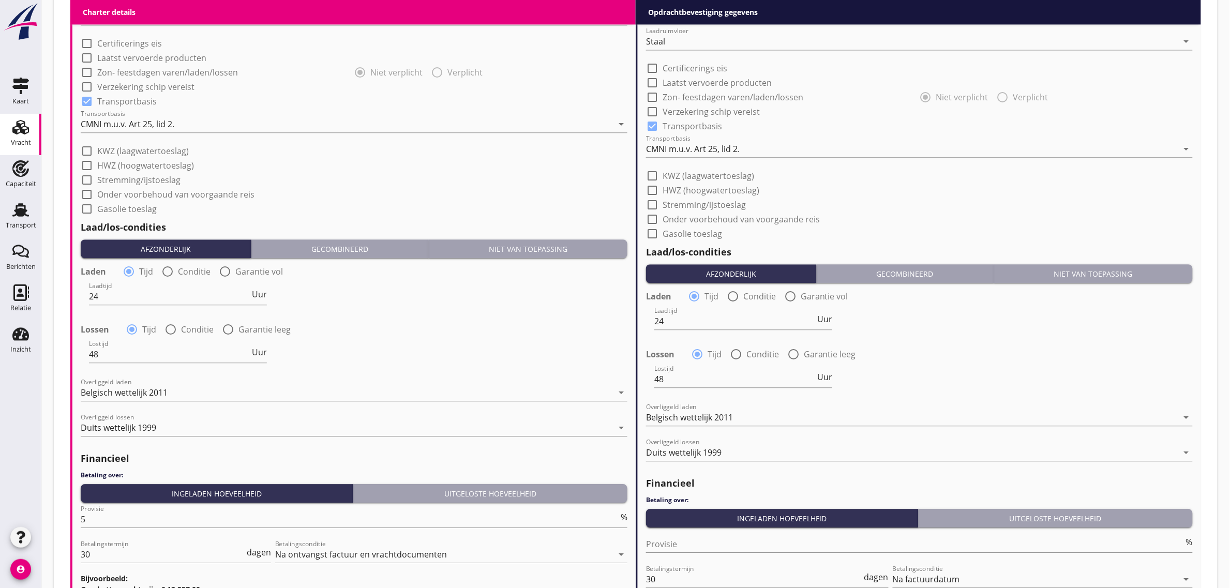
scroll to position [1090, 0]
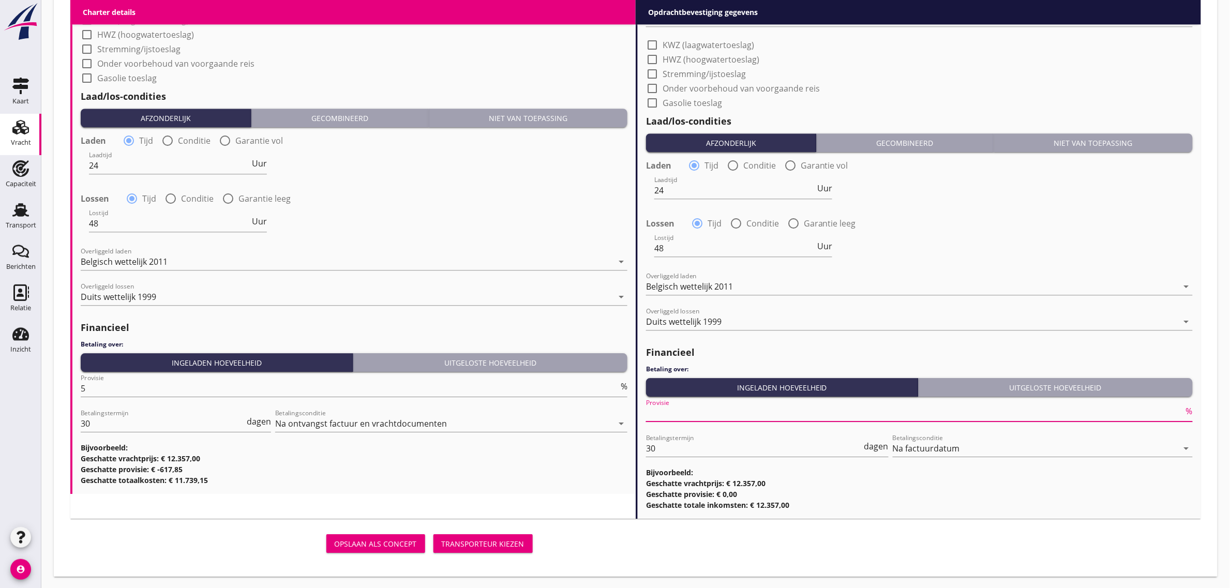
click at [678, 415] on input "Provisie" at bounding box center [915, 413] width 538 height 17
type input "2"
type input "2.50"
click at [927, 259] on div "Lostijd 48 Uur" at bounding box center [919, 249] width 549 height 37
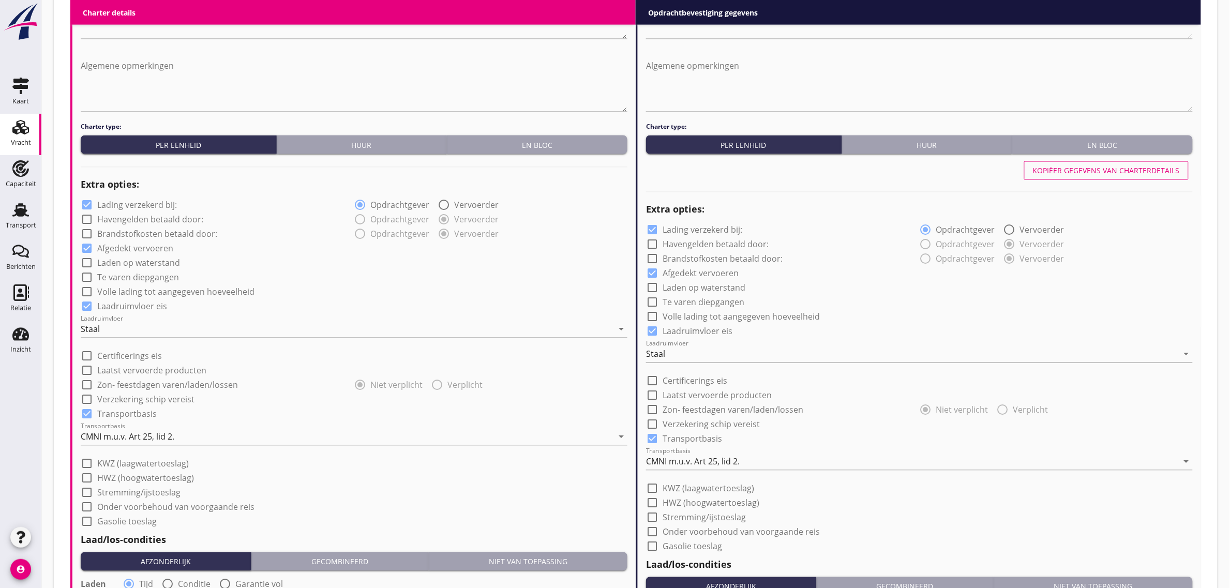
scroll to position [638, 0]
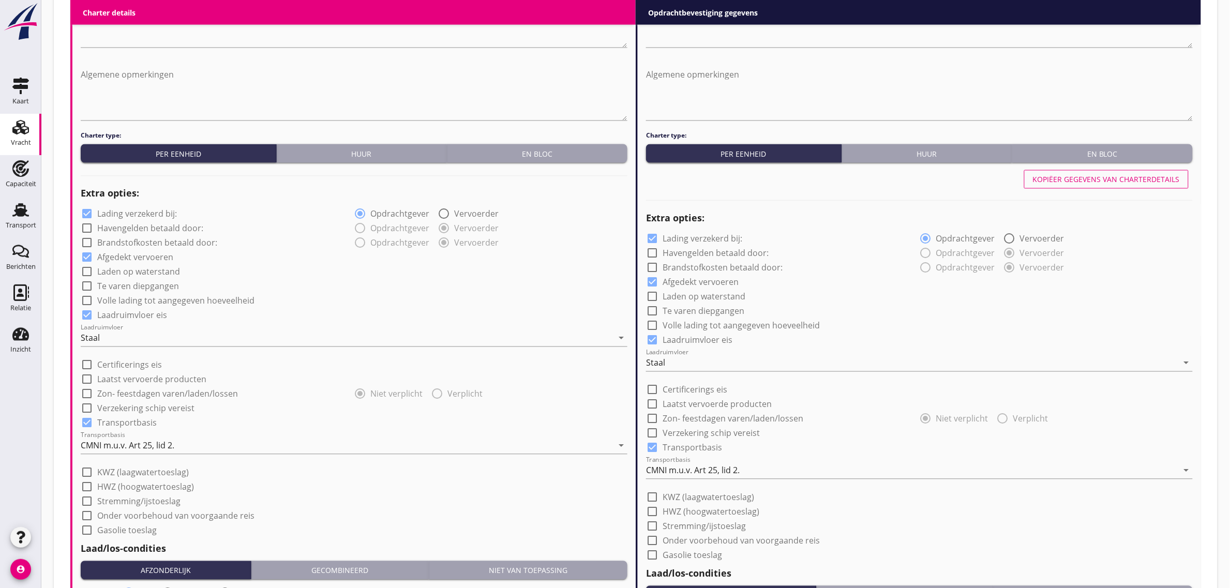
click at [938, 292] on div "check_box_outline_blank Laden op waterstand" at bounding box center [919, 296] width 547 height 14
click at [394, 311] on div "check_box Laadruimvloer eis" at bounding box center [354, 314] width 547 height 14
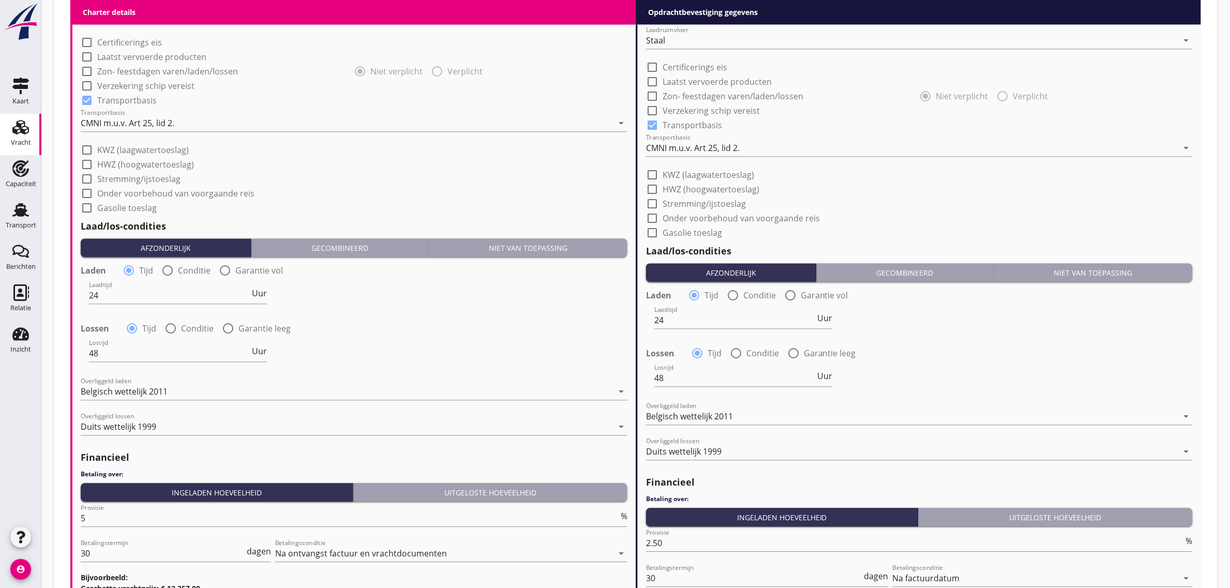
scroll to position [961, 0]
click at [895, 215] on div "check_box_outline_blank Onder voorbehoud van voorgaande reis" at bounding box center [919, 216] width 547 height 14
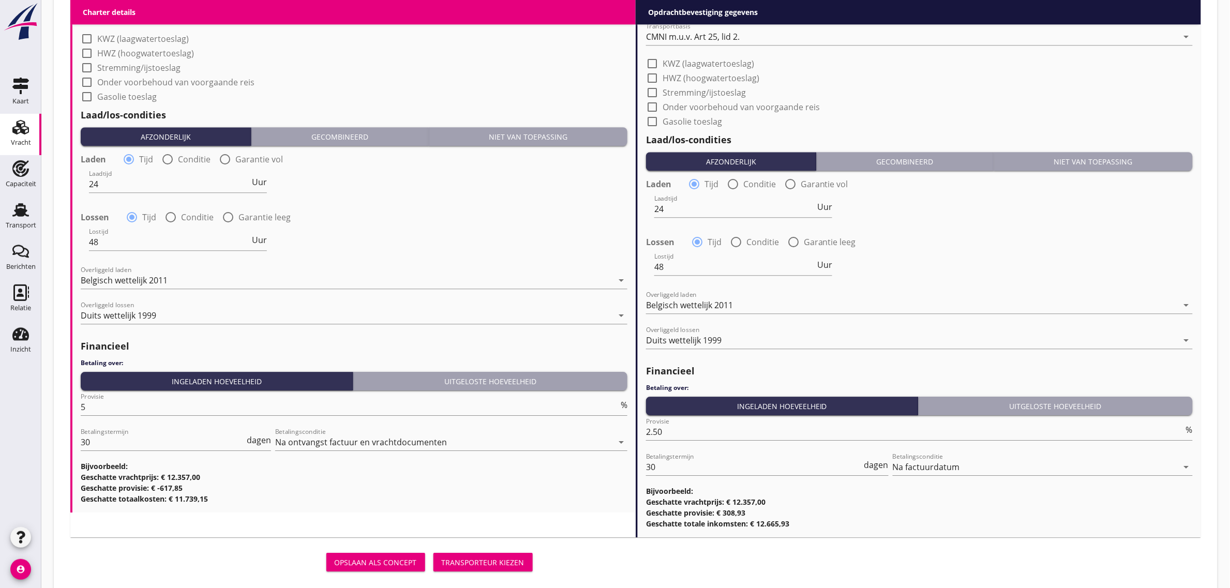
scroll to position [1090, 0]
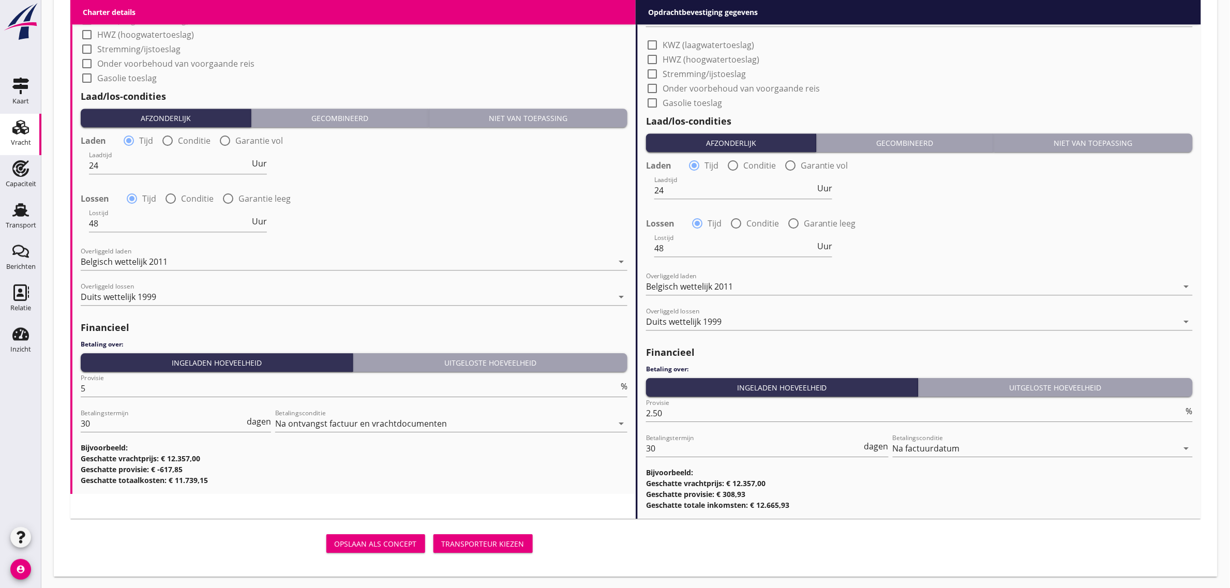
click at [515, 539] on div "Transporteur kiezen" at bounding box center [483, 543] width 83 height 11
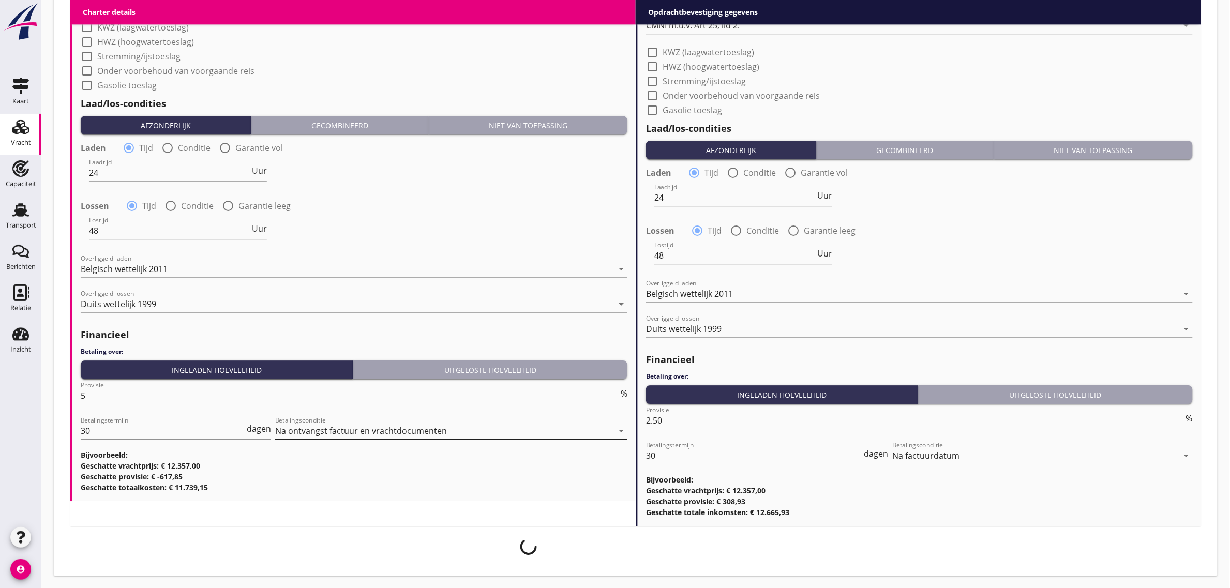
scroll to position [1082, 0]
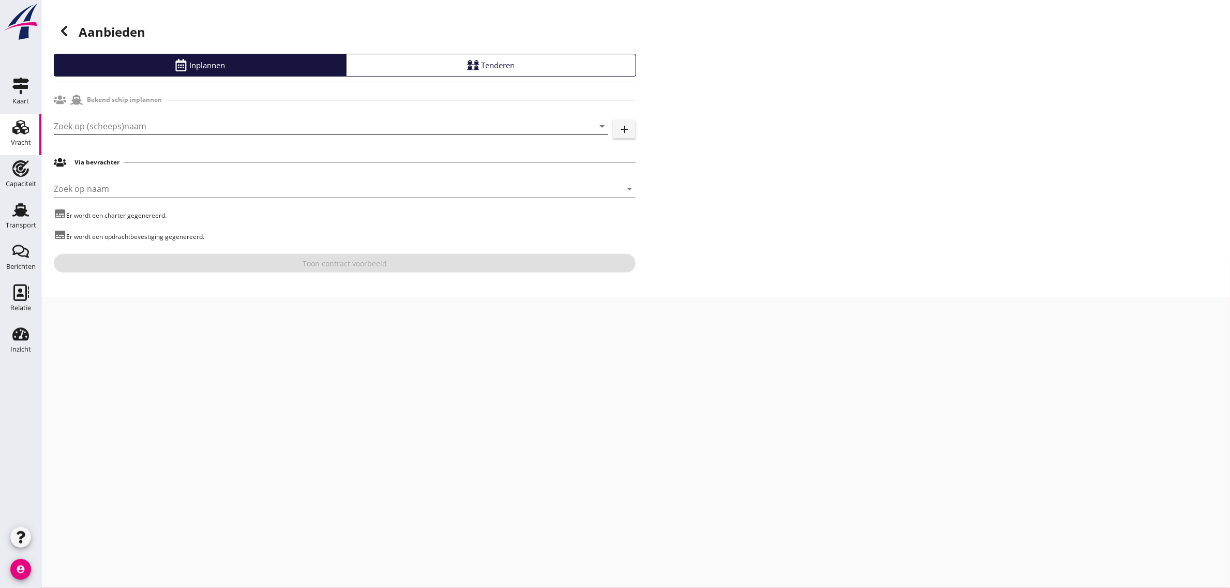
click at [101, 127] on input "Zoek op (scheeps)naam" at bounding box center [316, 126] width 525 height 17
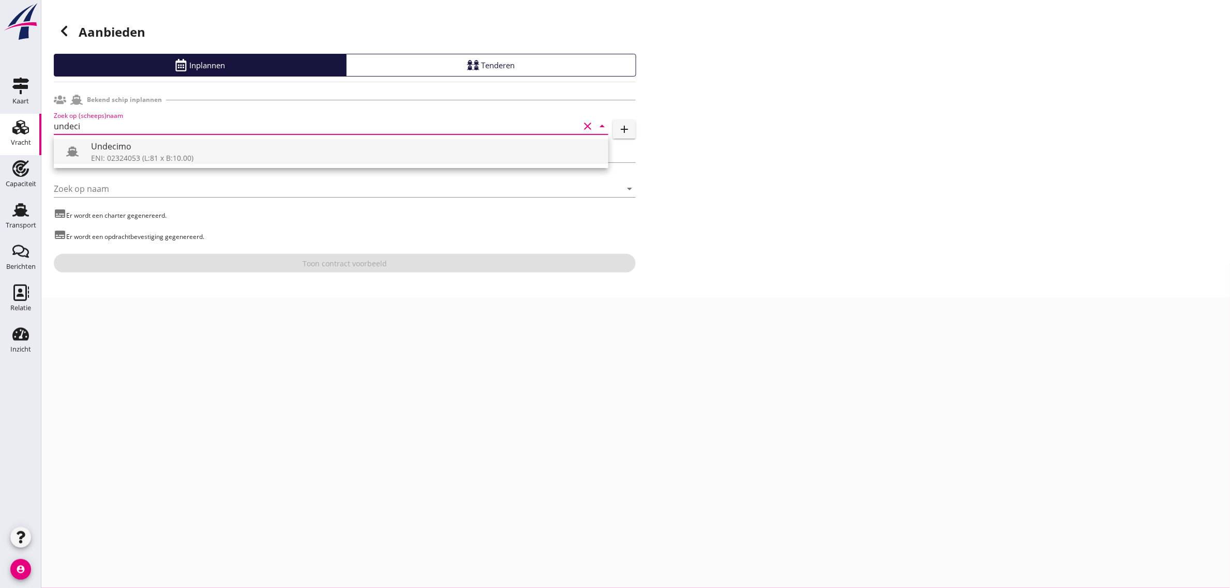
click at [104, 146] on div "Undecimo" at bounding box center [345, 146] width 509 height 12
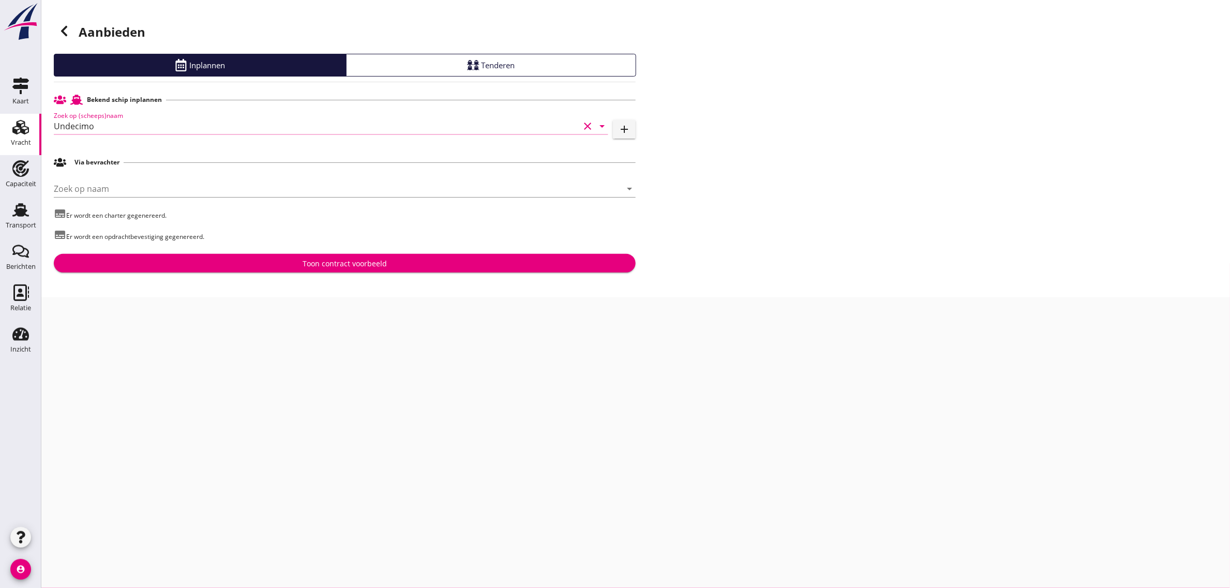
type input "Undecimo"
click at [282, 260] on div "Toon contract voorbeeld" at bounding box center [344, 263] width 565 height 11
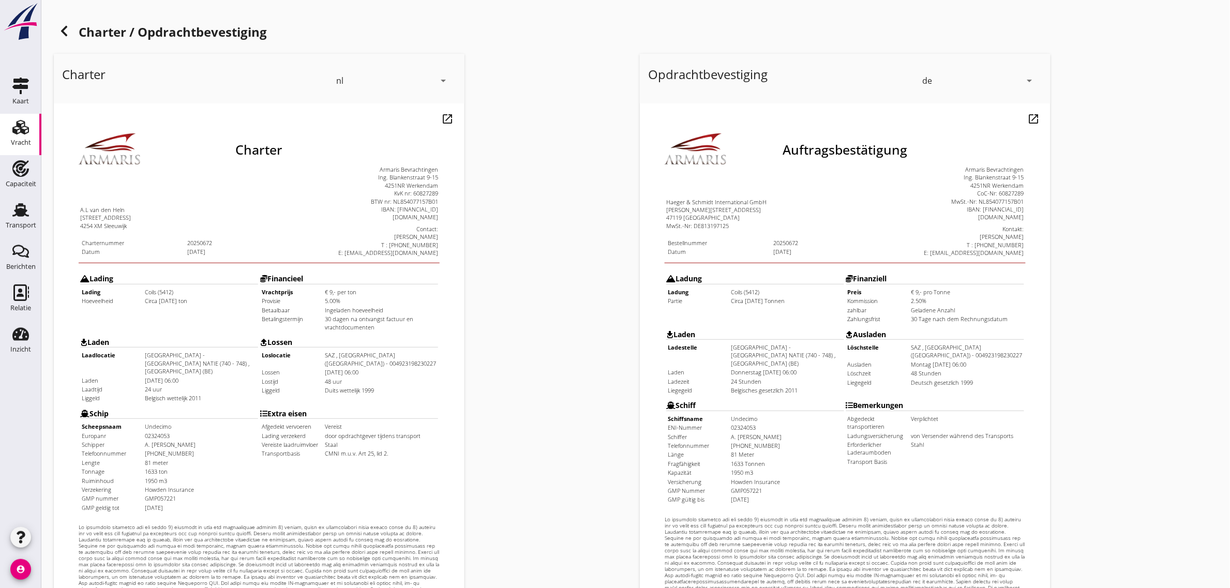
click at [924, 83] on div "de" at bounding box center [927, 80] width 10 height 9
click at [943, 78] on div "nl" at bounding box center [979, 78] width 109 height 12
click at [68, 34] on icon at bounding box center [64, 31] width 12 height 12
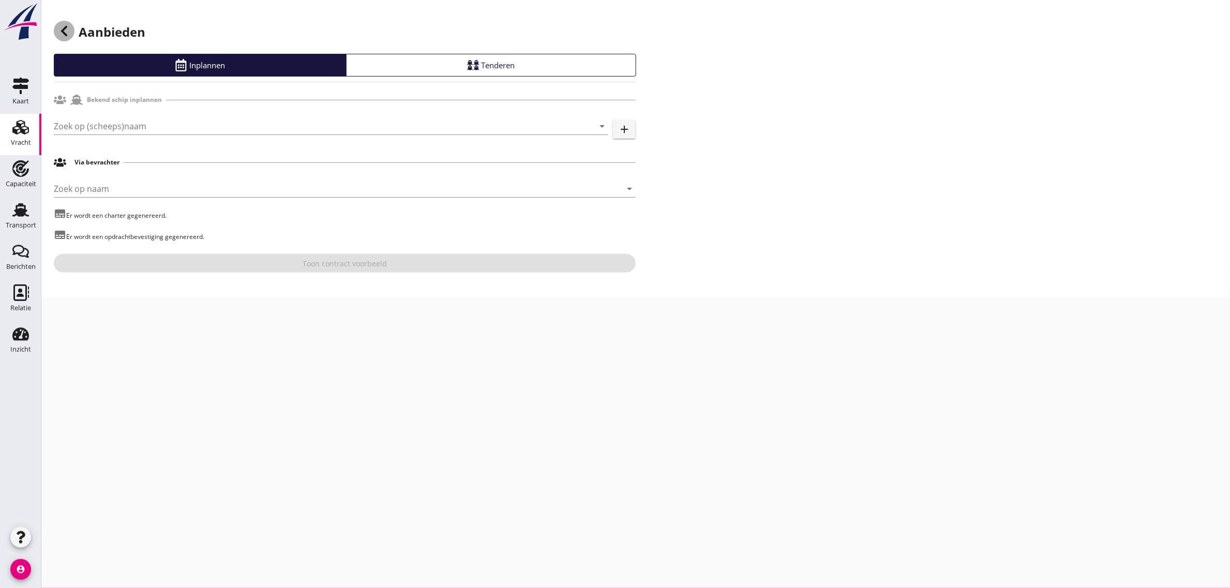
click at [68, 34] on icon at bounding box center [64, 31] width 12 height 12
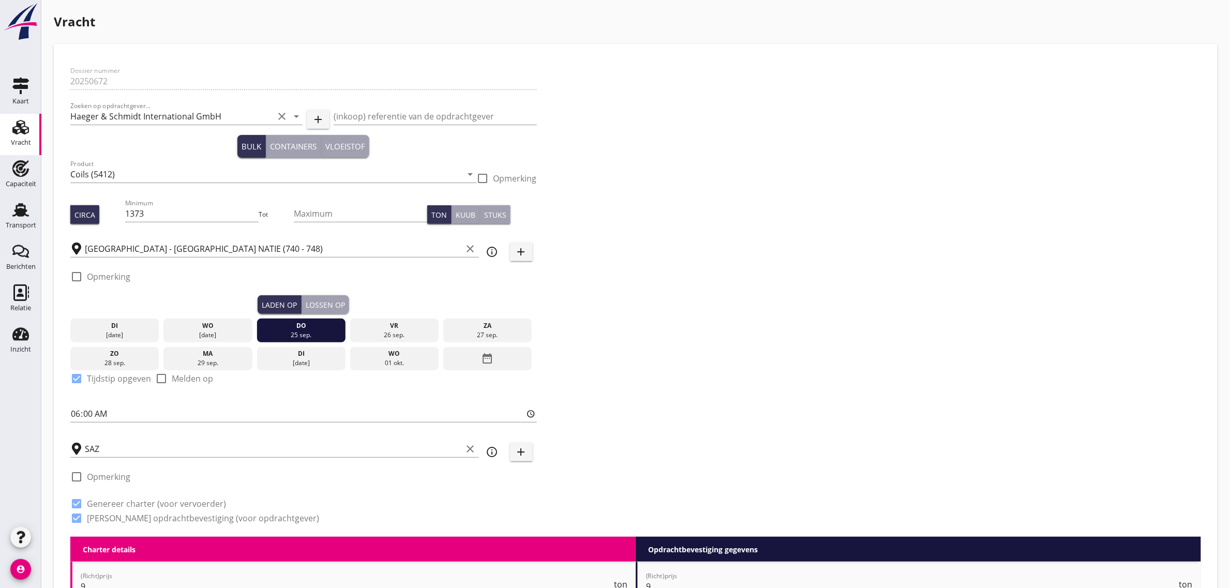
click at [123, 278] on label "Opmerking" at bounding box center [108, 276] width 43 height 10
checkbox input "true"
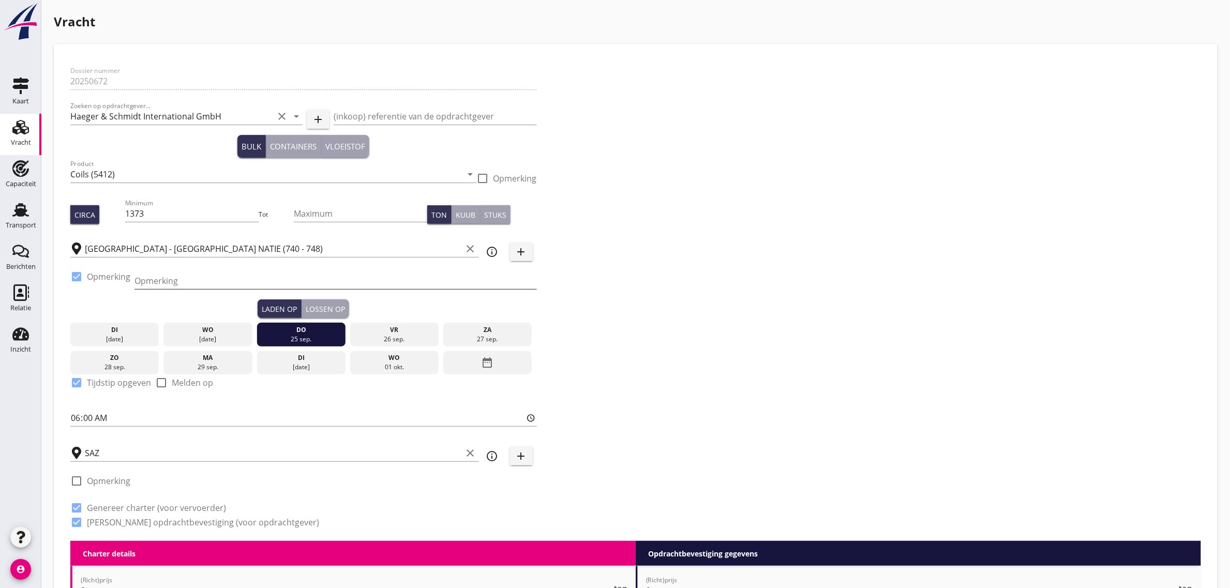
click at [169, 285] on input "Opmerking" at bounding box center [335, 281] width 402 height 17
paste input "0032 32921674"
type input "0032 32921674"
click at [647, 289] on div "Dossier nummer 20250672 Zoeken op opdrachtgever... Haeger & Schmidt Internation…" at bounding box center [635, 301] width 1139 height 480
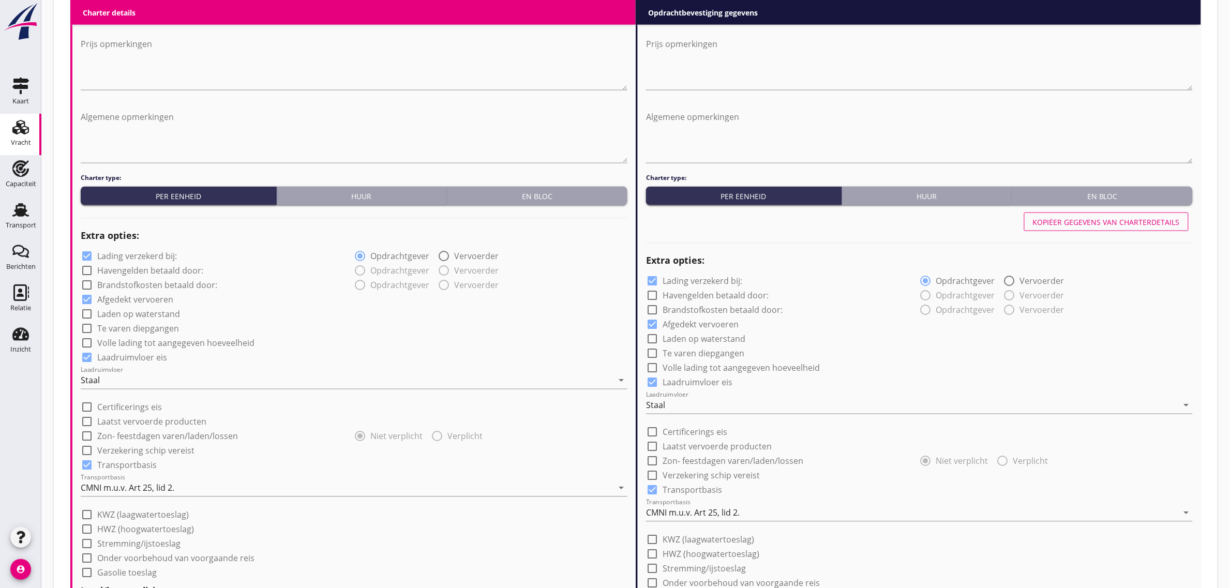
scroll to position [1077, 0]
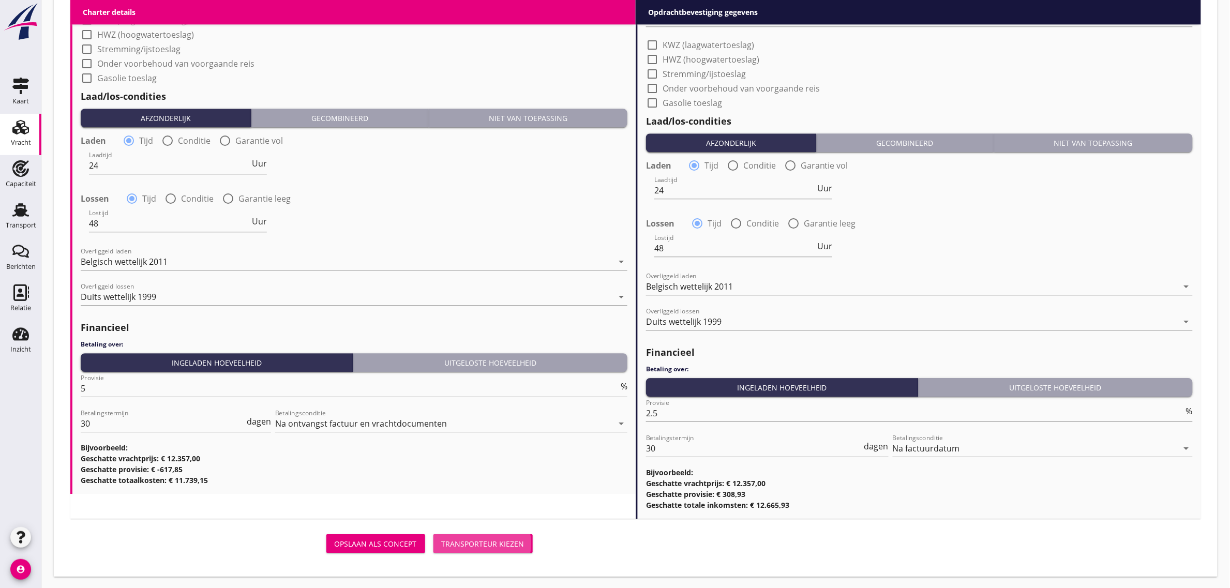
click at [497, 547] on div "Transporteur kiezen" at bounding box center [483, 543] width 83 height 11
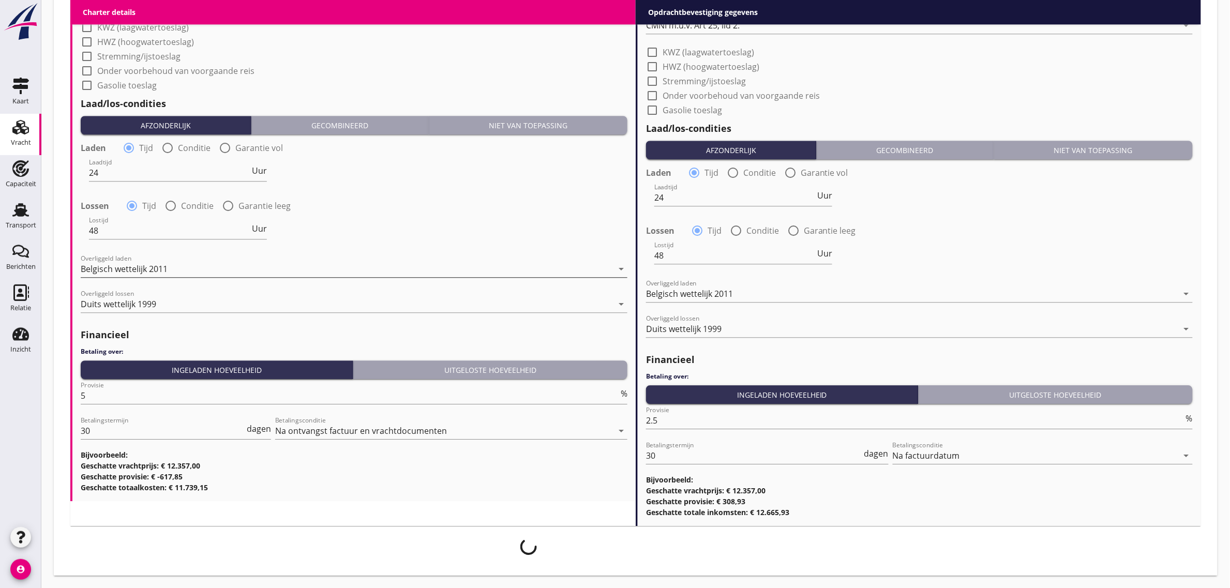
scroll to position [1068, 0]
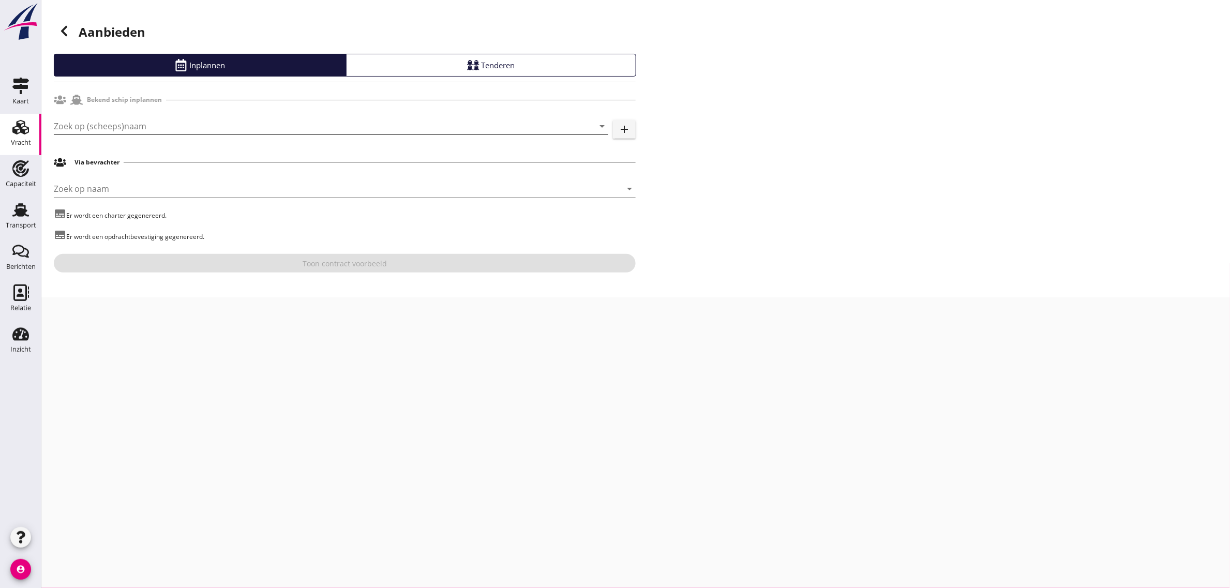
click at [92, 123] on input "Zoek op (scheeps)naam" at bounding box center [316, 126] width 525 height 17
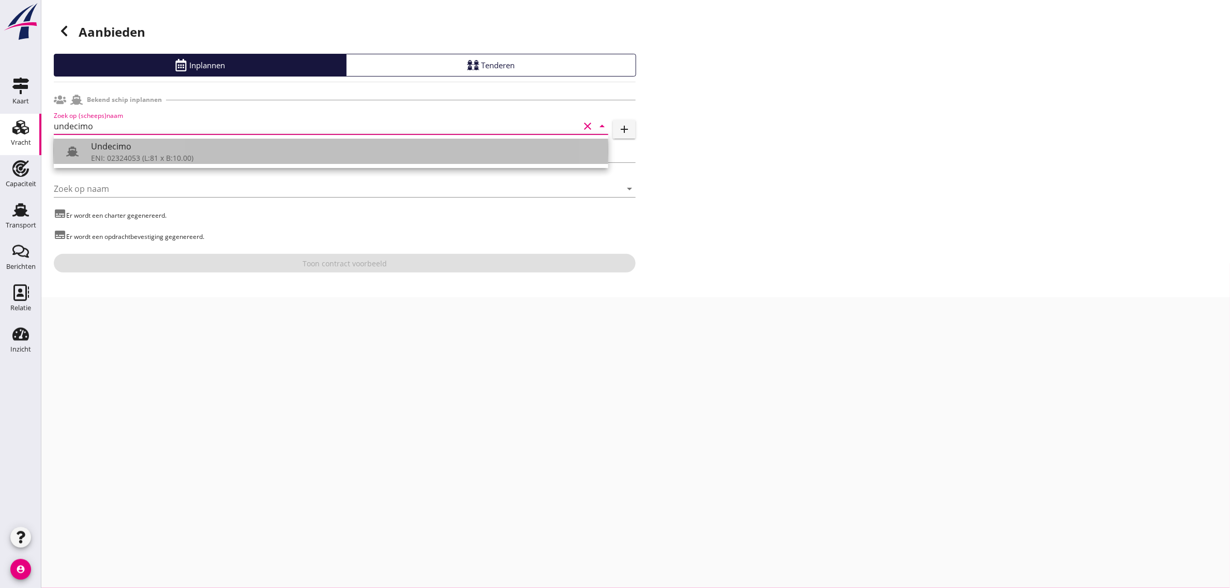
click at [112, 154] on div "ENI: 02324053 (L:81 x B:10.00)" at bounding box center [345, 158] width 509 height 11
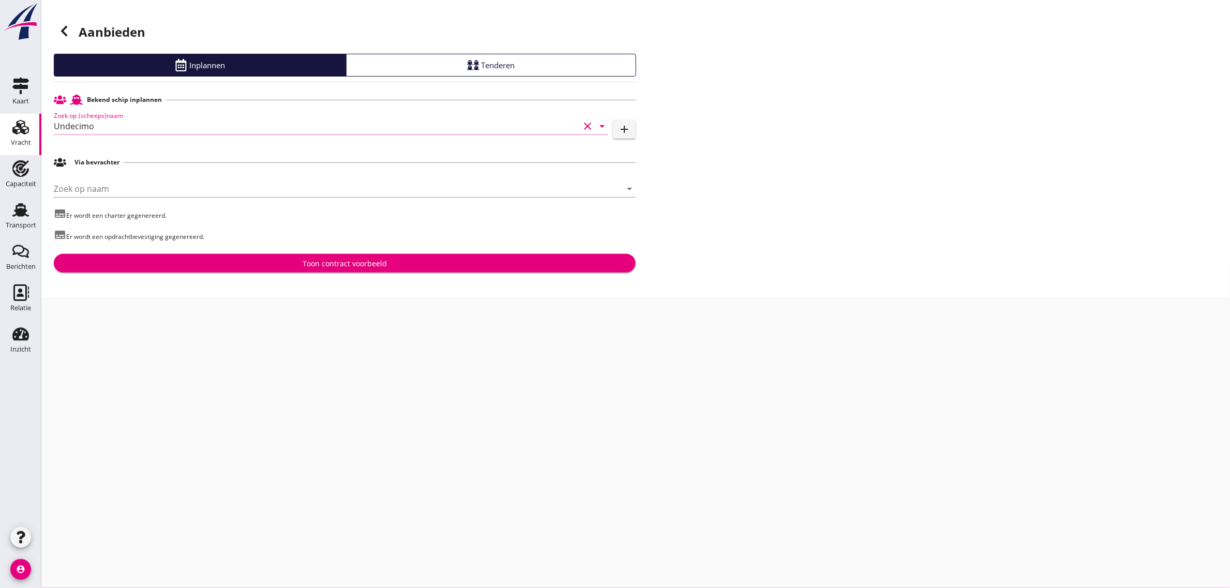
type input "Undecimo"
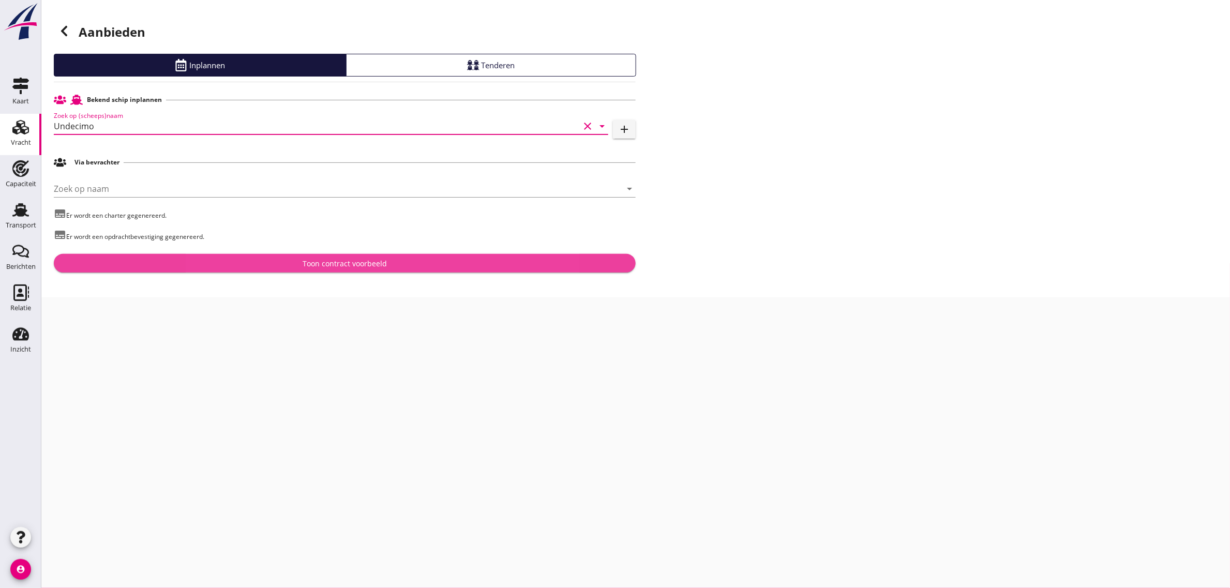
click at [342, 265] on div "Toon contract voorbeeld" at bounding box center [345, 263] width 84 height 11
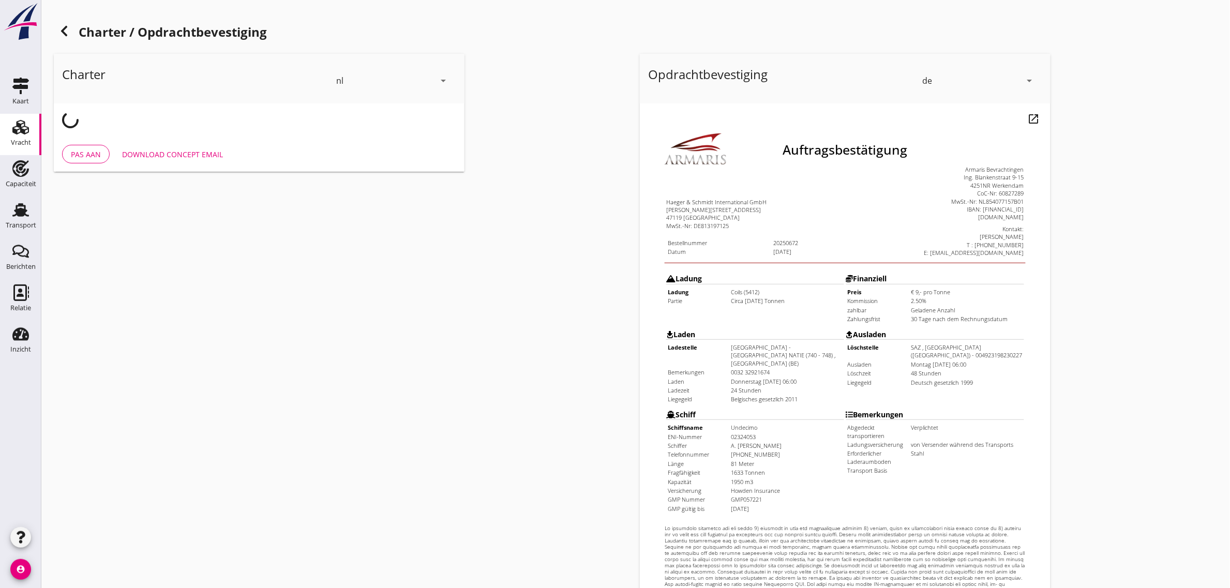
click at [927, 83] on div "de" at bounding box center [927, 80] width 10 height 9
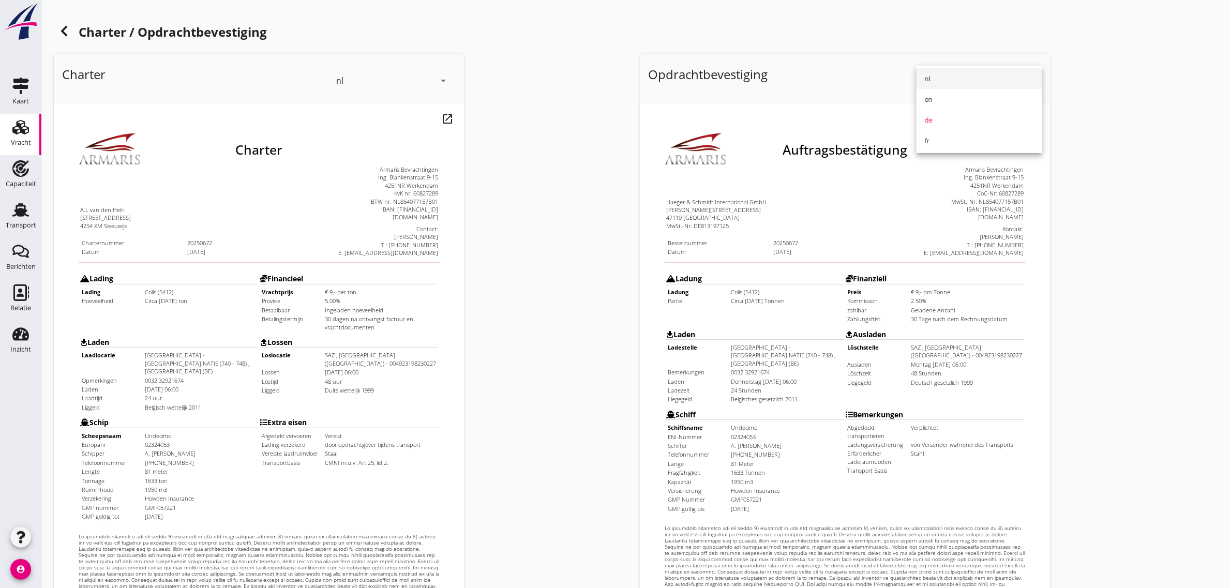
click at [937, 79] on div "nl" at bounding box center [979, 78] width 109 height 12
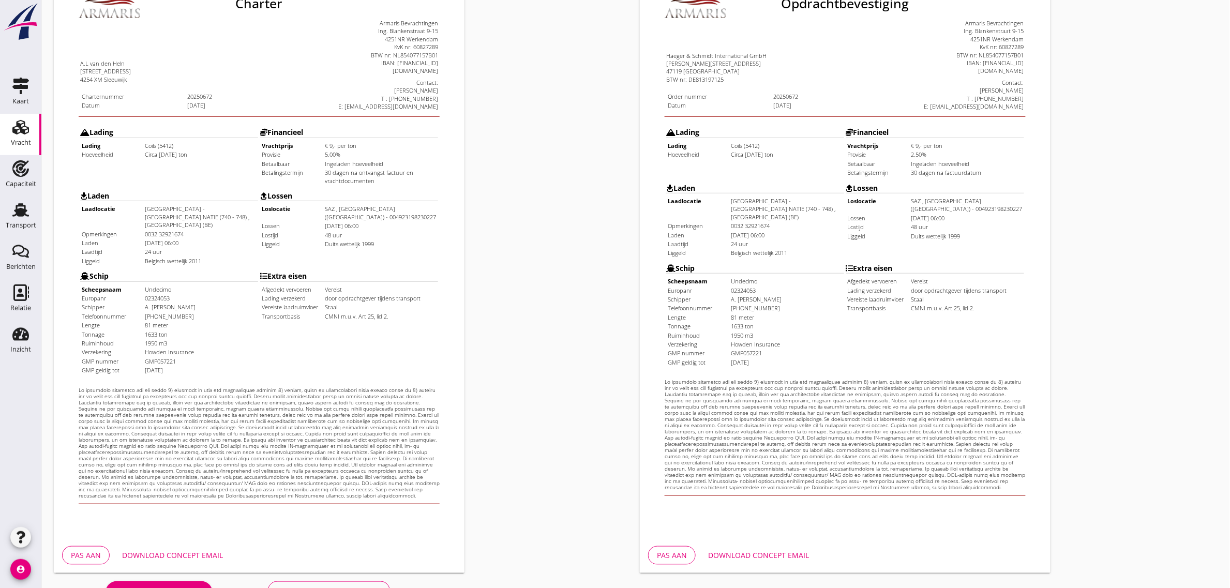
scroll to position [177, 0]
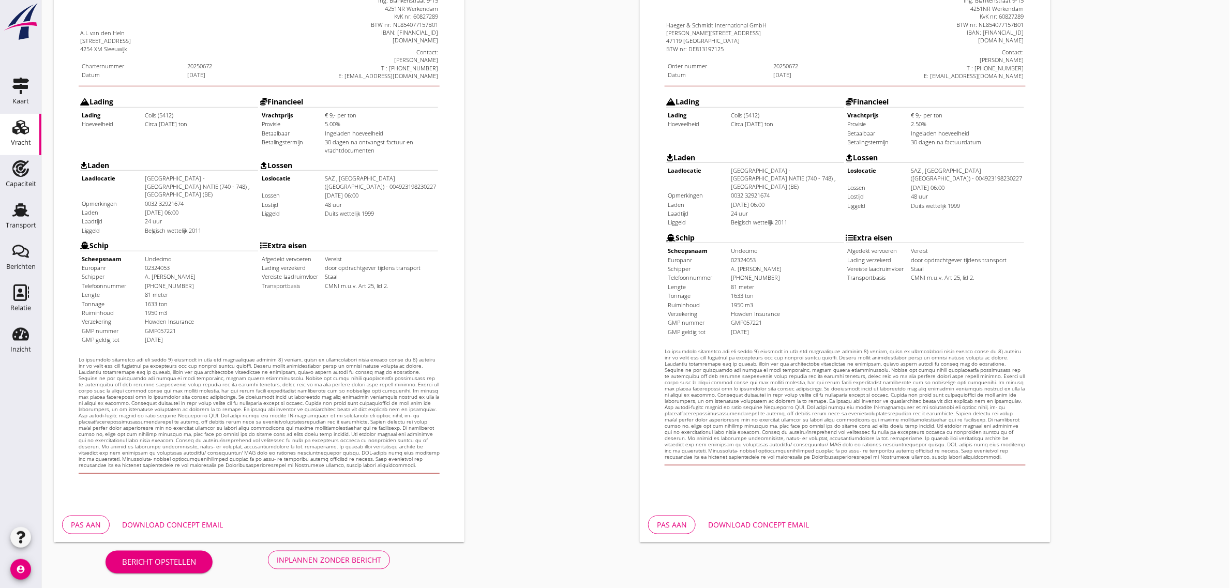
click at [359, 565] on button "Inplannen zonder bericht" at bounding box center [329, 560] width 122 height 19
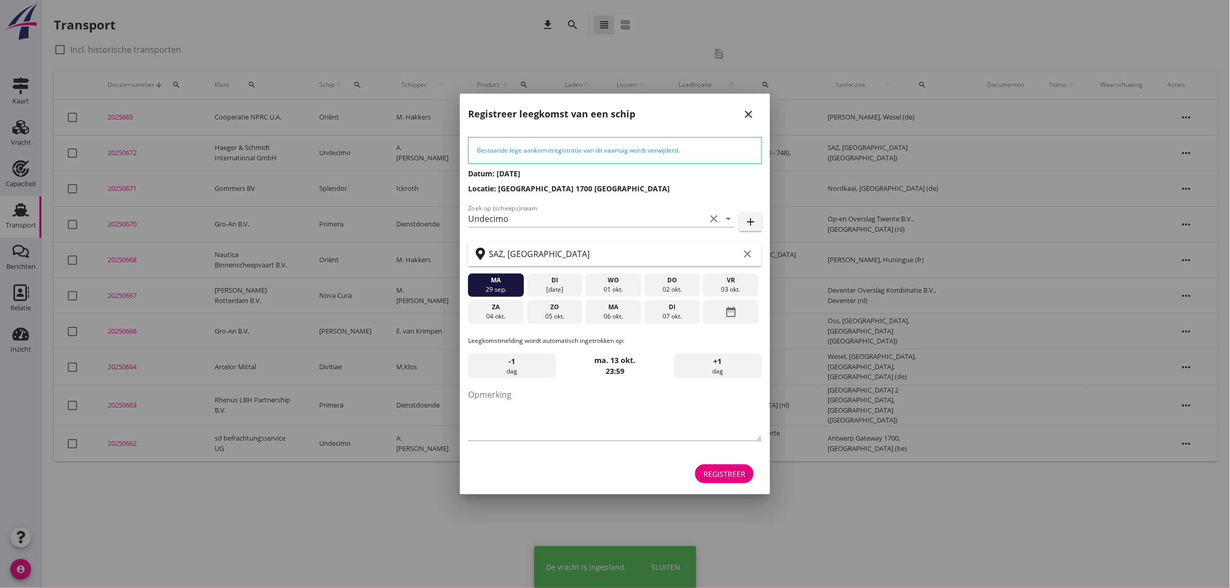
click at [723, 479] on div "Registreer" at bounding box center [724, 474] width 42 height 11
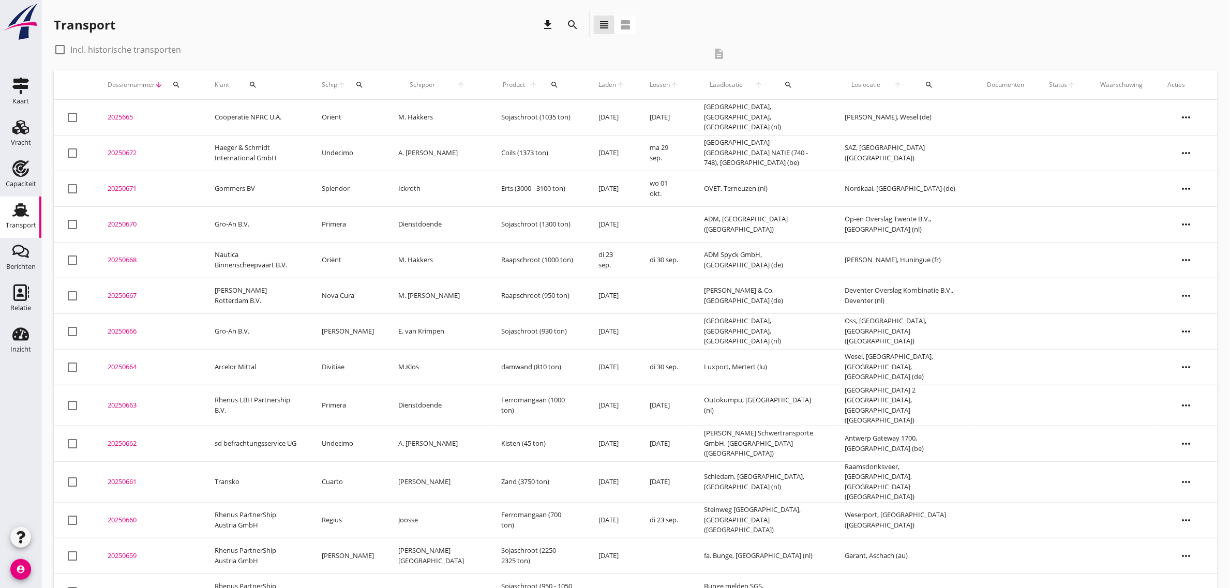
click at [250, 151] on td "Haeger & Schmidt International GmbH" at bounding box center [255, 153] width 107 height 36
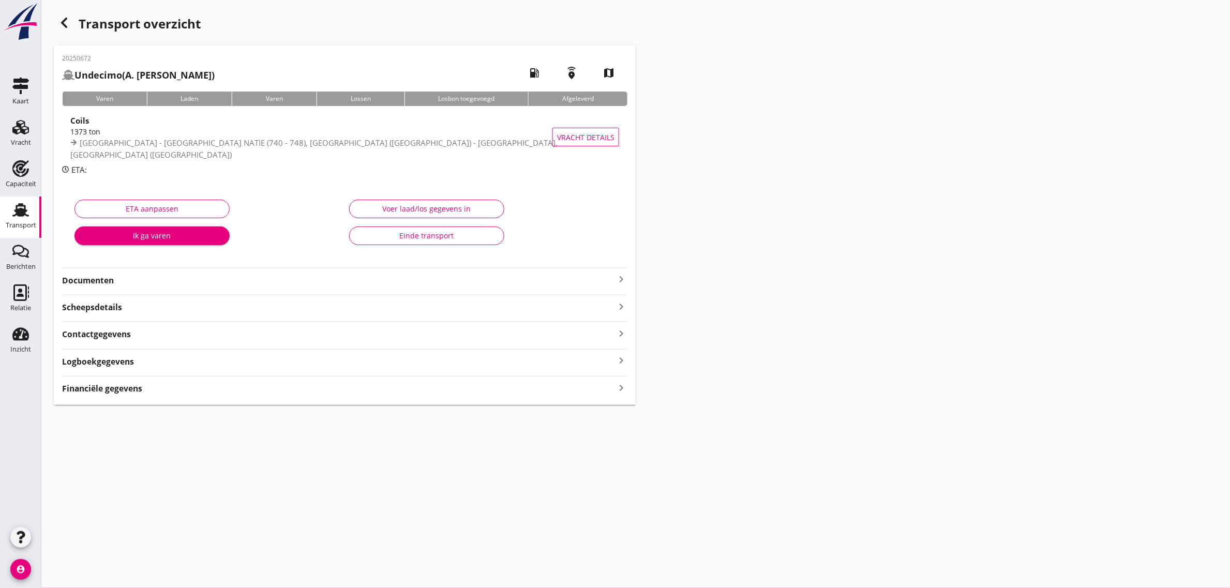
click at [125, 277] on strong "Documenten" at bounding box center [338, 281] width 553 height 12
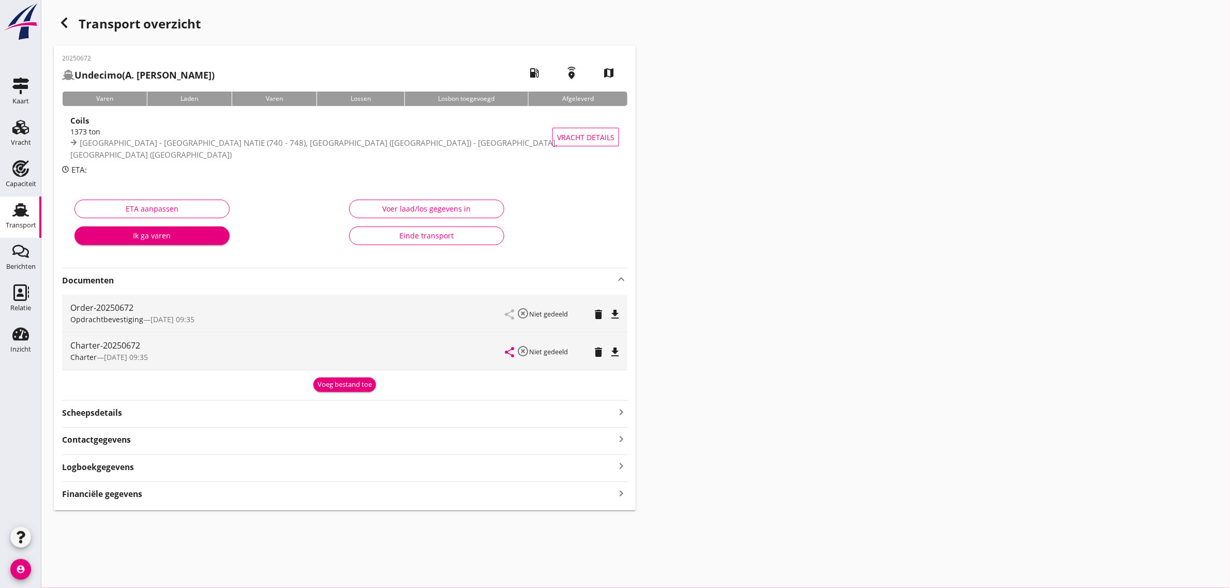
click at [611, 351] on icon "file_download" at bounding box center [615, 352] width 12 height 12
click at [616, 313] on icon "file_download" at bounding box center [615, 314] width 12 height 12
click at [12, 210] on icon "Transport" at bounding box center [20, 210] width 17 height 17
